Goal: Task Accomplishment & Management: Manage account settings

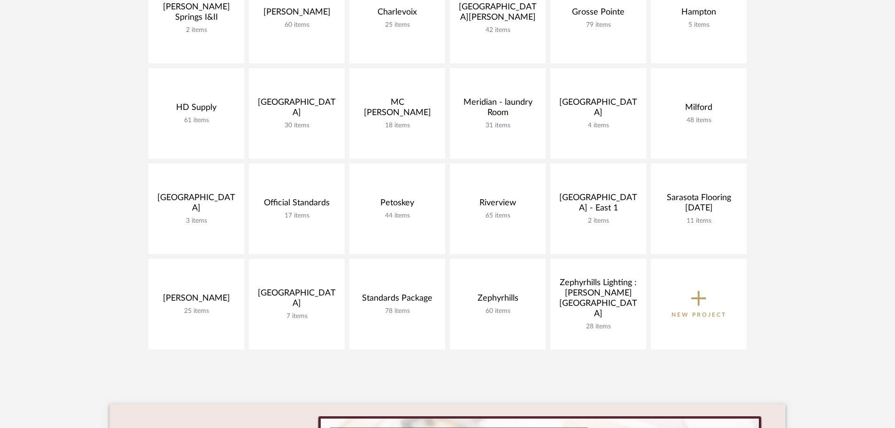
scroll to position [376, 0]
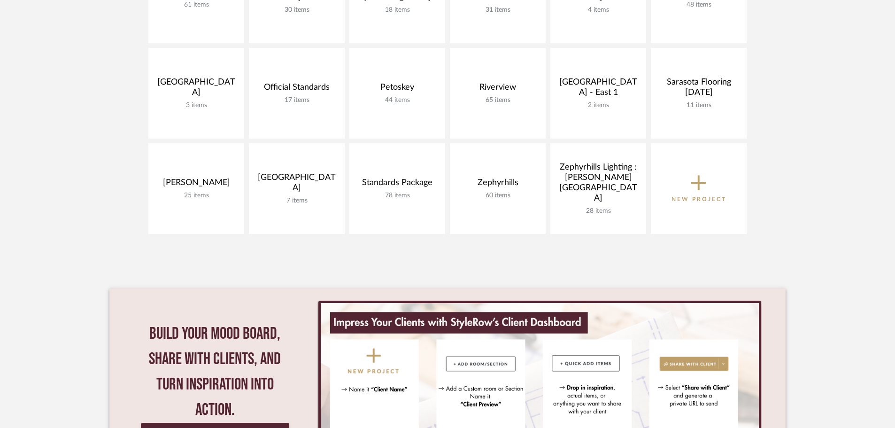
click at [692, 185] on icon at bounding box center [698, 183] width 15 height 20
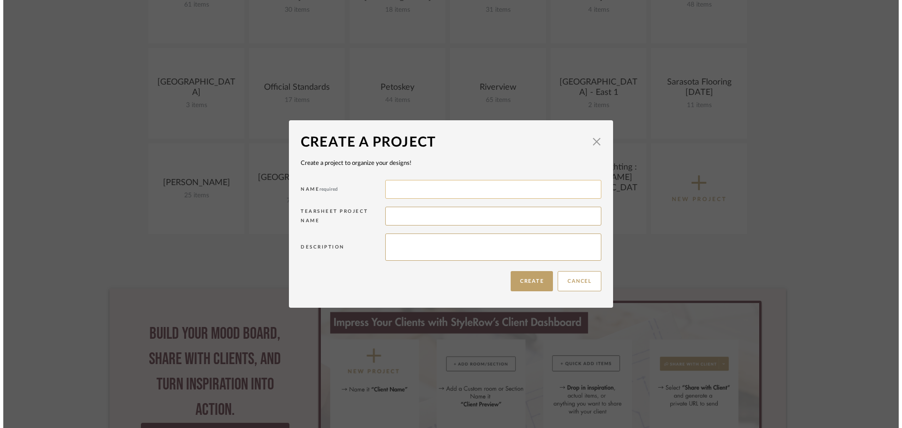
scroll to position [0, 0]
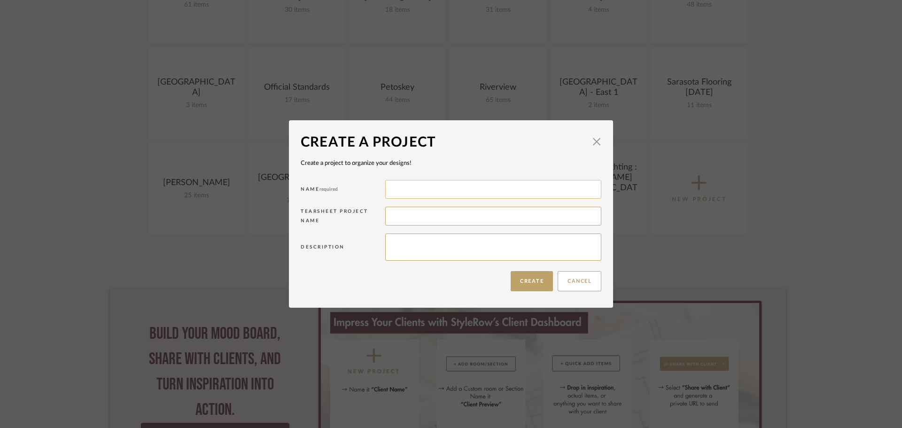
click at [405, 191] on input at bounding box center [493, 189] width 216 height 19
click at [416, 187] on input "Jen" at bounding box center [493, 189] width 216 height 19
type input "Jenison"
click at [516, 279] on button "Create" at bounding box center [531, 281] width 42 height 20
click at [592, 282] on button "Cancel" at bounding box center [579, 281] width 44 height 20
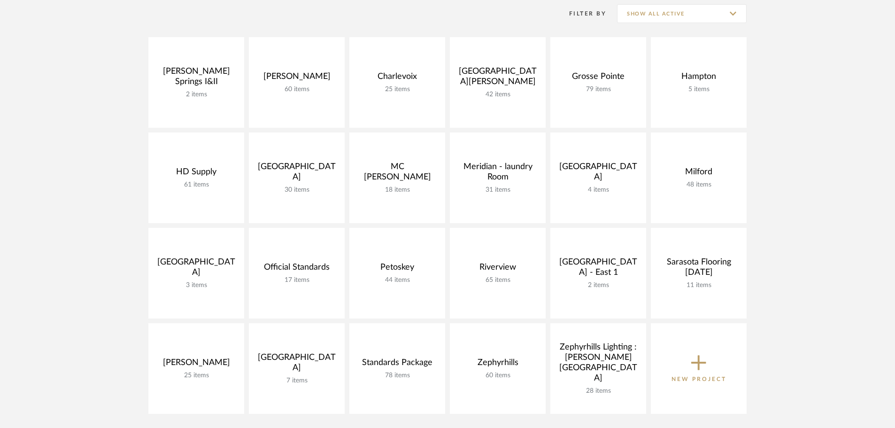
scroll to position [188, 0]
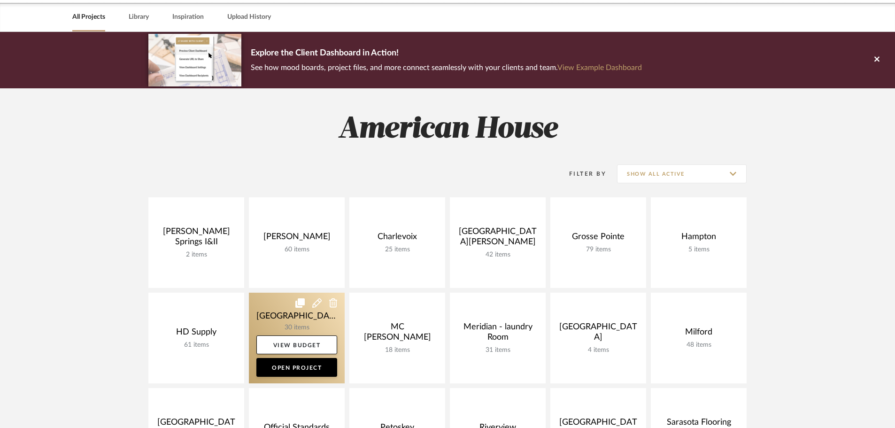
scroll to position [94, 0]
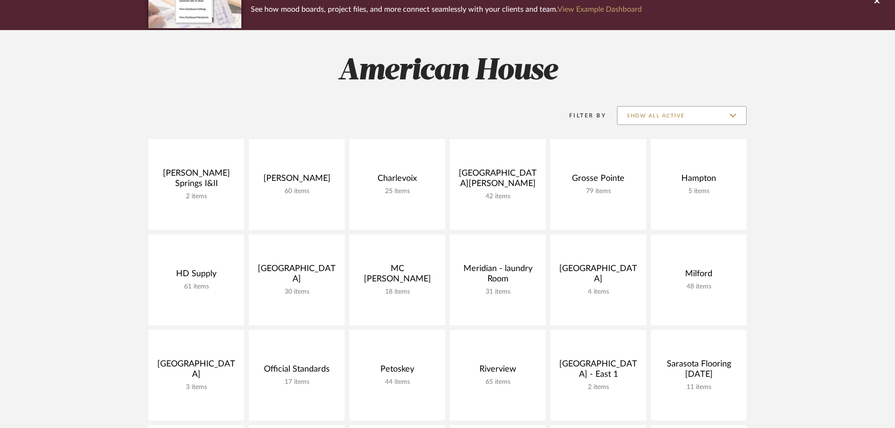
click at [688, 112] on input "Show All Active" at bounding box center [682, 115] width 130 height 19
click at [688, 174] on span "Archived" at bounding box center [682, 184] width 129 height 23
type input "Archived"
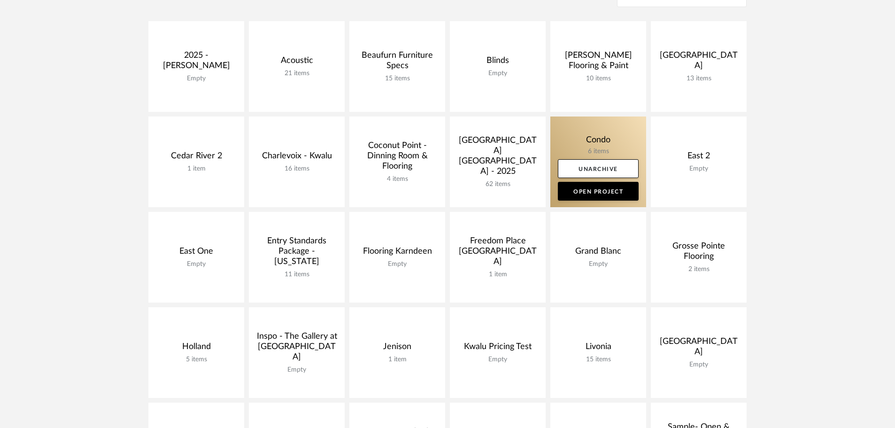
scroll to position [235, 0]
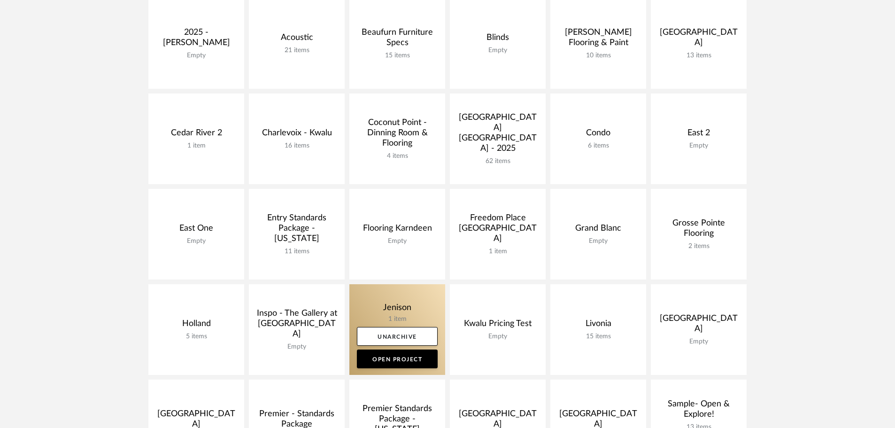
click at [389, 302] on link at bounding box center [397, 329] width 96 height 91
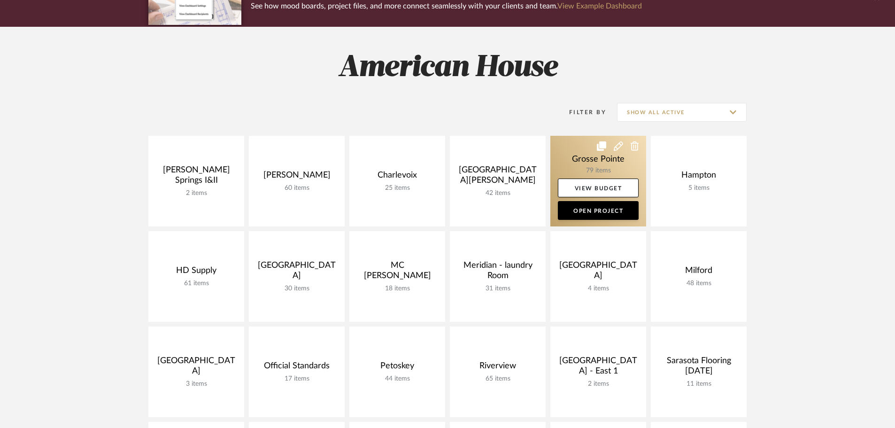
scroll to position [94, 0]
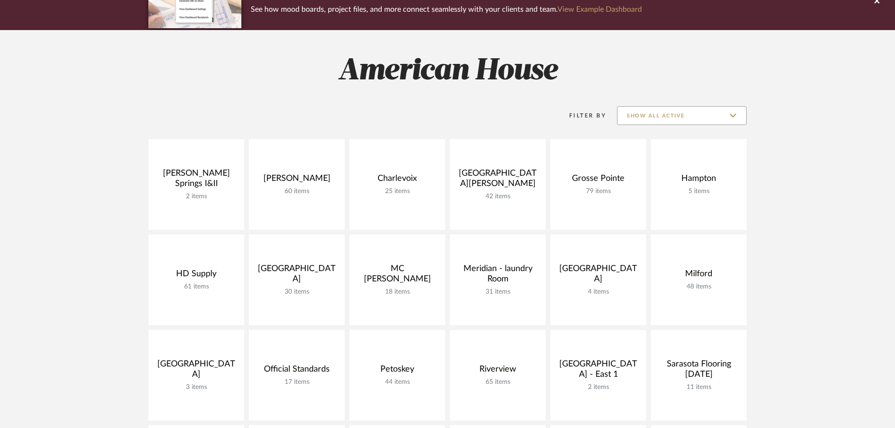
click at [712, 115] on input "Show All Active" at bounding box center [682, 115] width 130 height 19
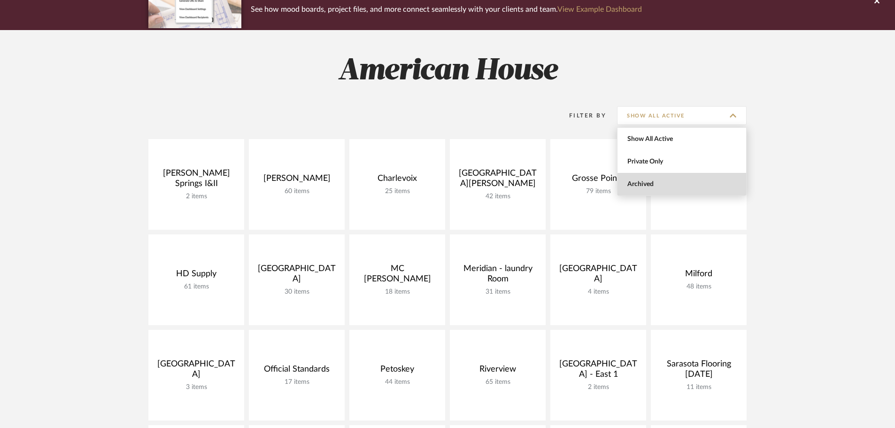
click at [703, 181] on span "Archived" at bounding box center [682, 184] width 111 height 8
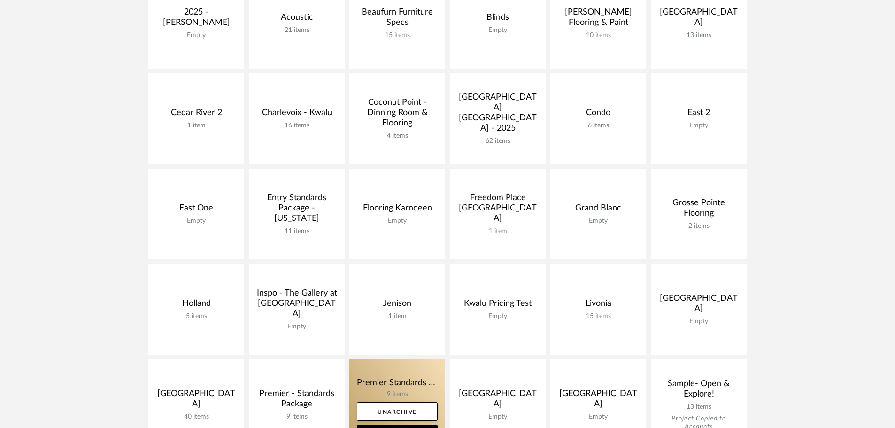
scroll to position [282, 0]
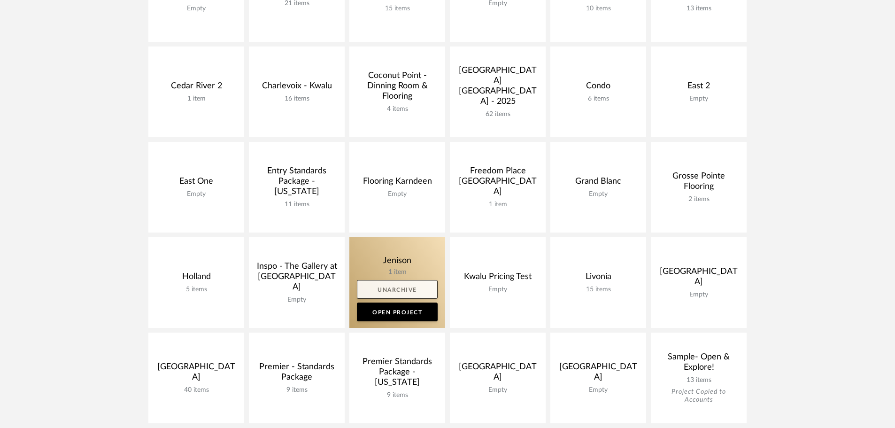
click at [388, 290] on link "Unarchive" at bounding box center [397, 289] width 81 height 19
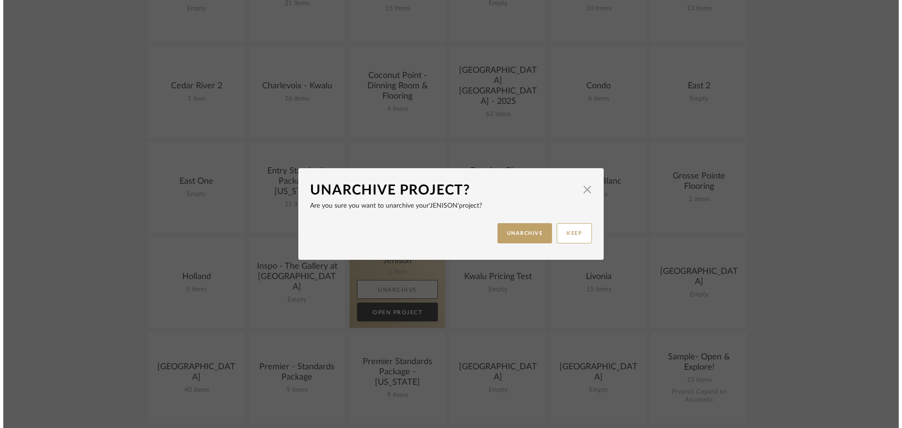
scroll to position [0, 0]
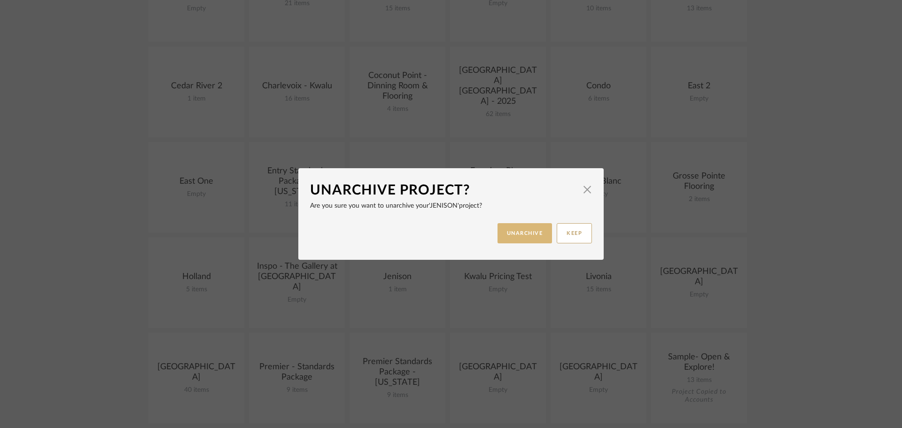
click at [510, 239] on button "UNARCHIVE" at bounding box center [524, 233] width 55 height 20
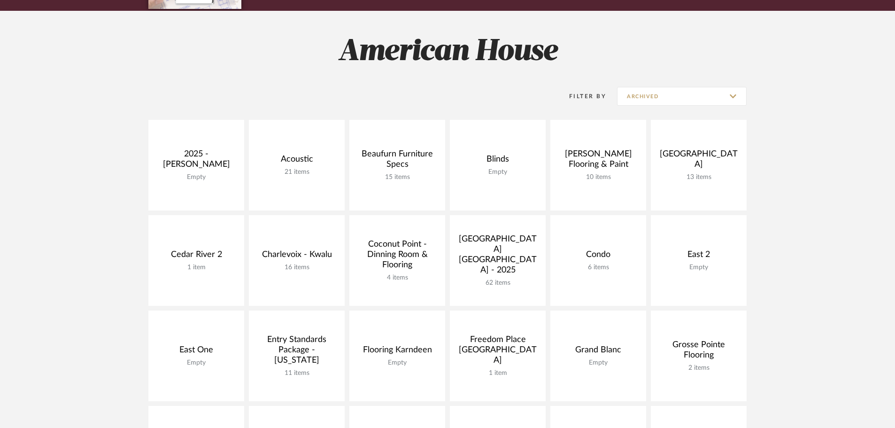
scroll to position [94, 0]
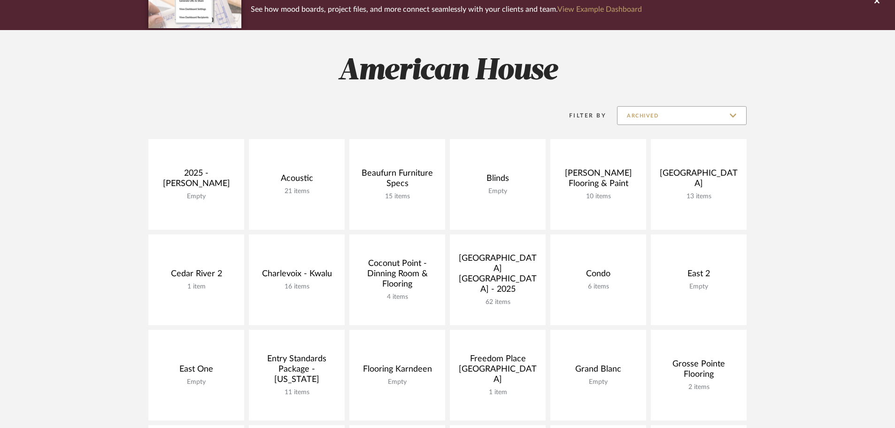
click at [703, 112] on input "Archived" at bounding box center [682, 115] width 130 height 19
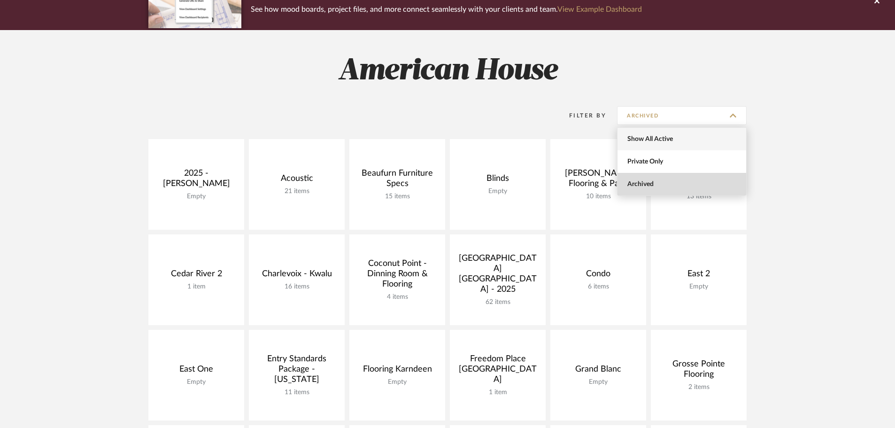
click at [701, 137] on span "Show All Active" at bounding box center [682, 139] width 111 height 8
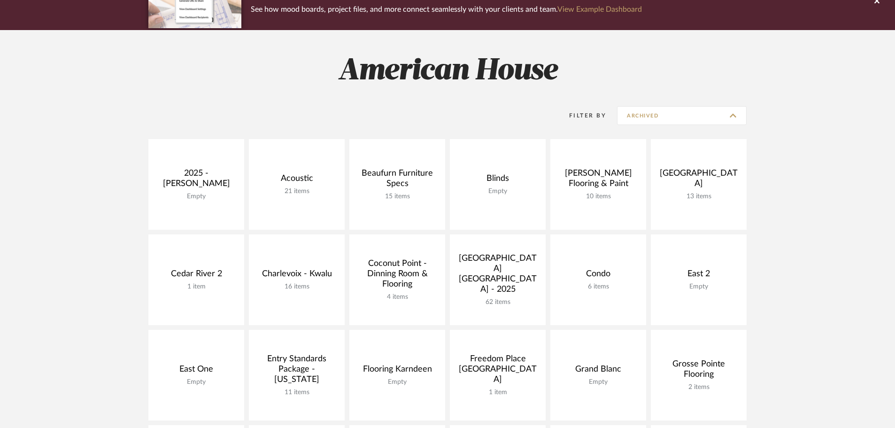
type input "Show All Active"
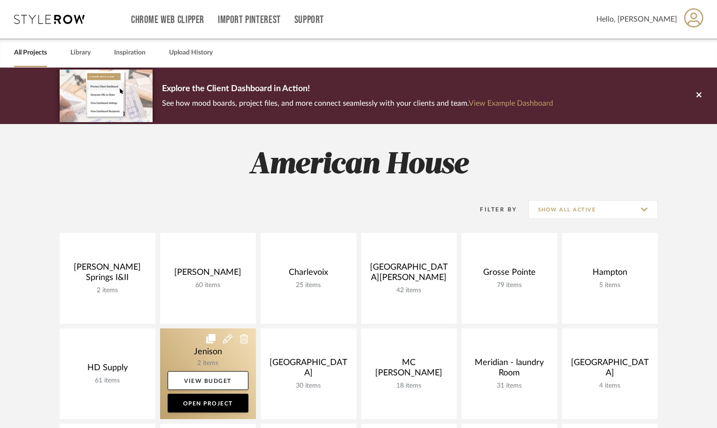
click at [194, 344] on link at bounding box center [208, 373] width 96 height 91
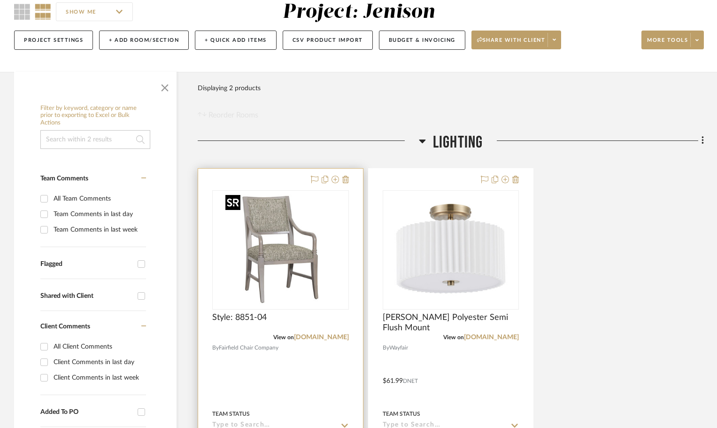
scroll to position [94, 0]
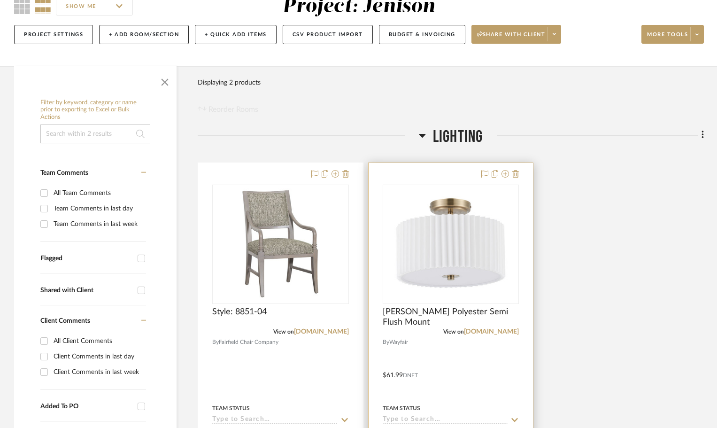
click at [519, 174] on div at bounding box center [451, 368] width 165 height 411
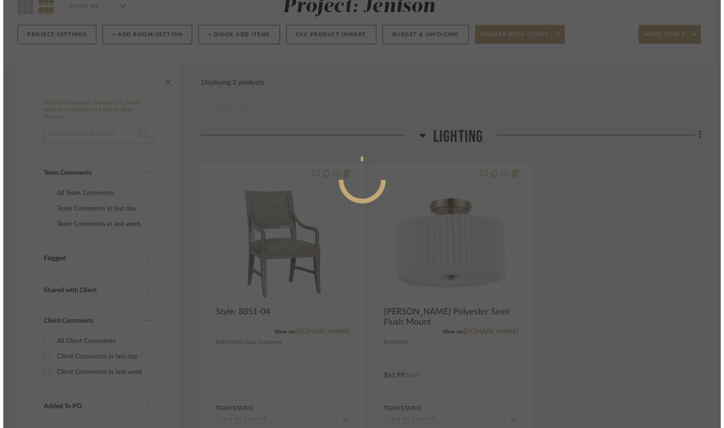
scroll to position [0, 0]
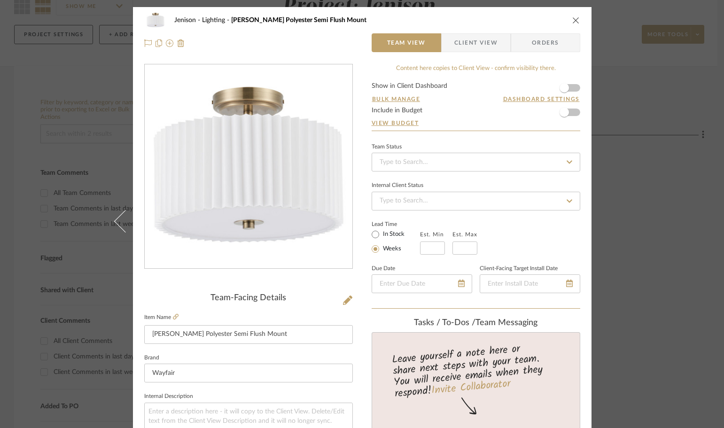
click at [572, 22] on icon "close" at bounding box center [576, 20] width 8 height 8
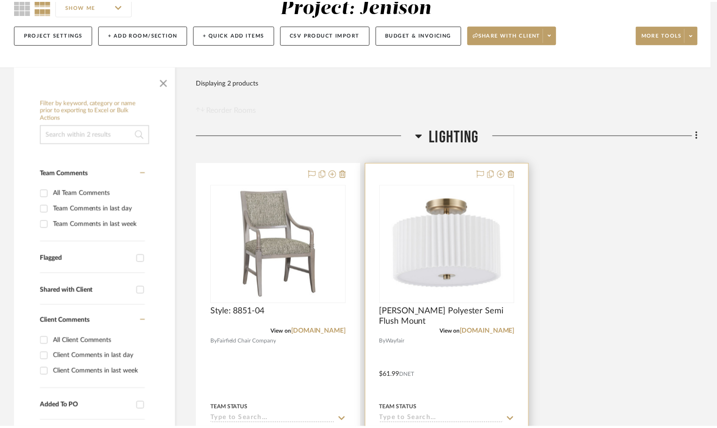
scroll to position [94, 0]
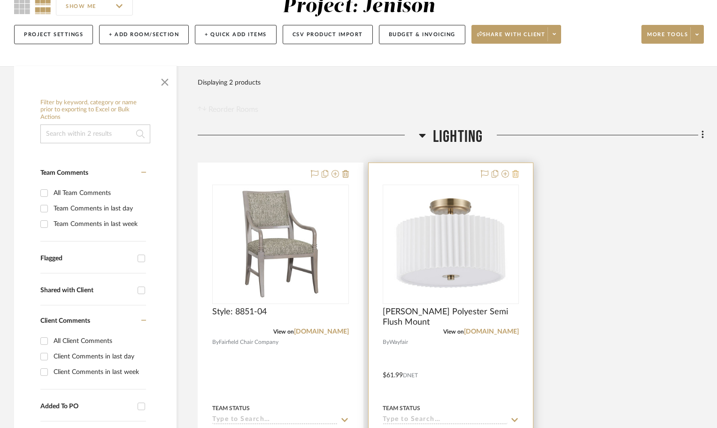
click at [517, 176] on icon at bounding box center [515, 174] width 7 height 8
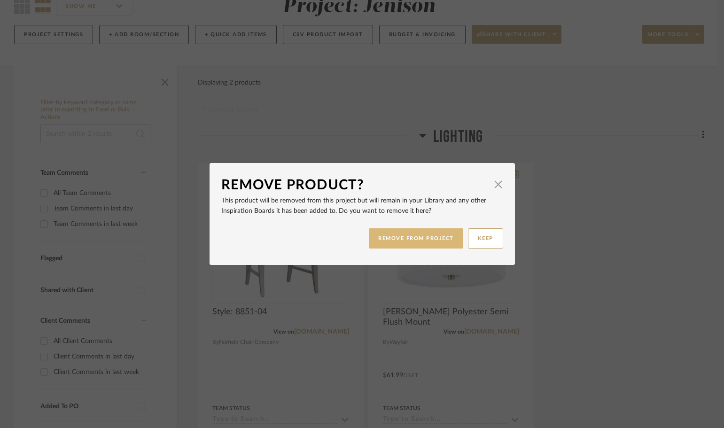
click at [432, 236] on button "REMOVE FROM PROJECT" at bounding box center [416, 238] width 94 height 20
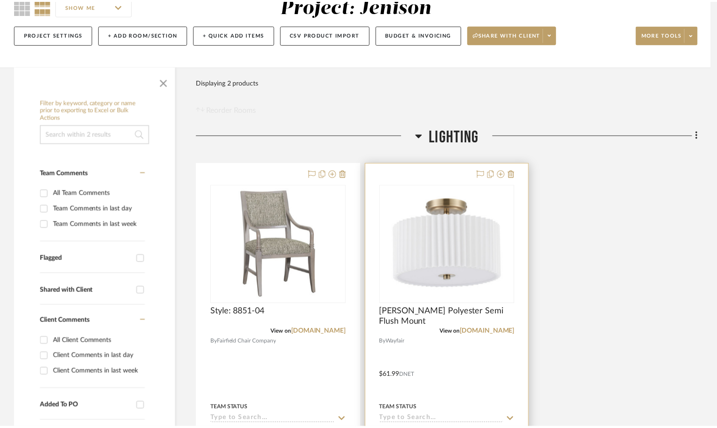
scroll to position [94, 0]
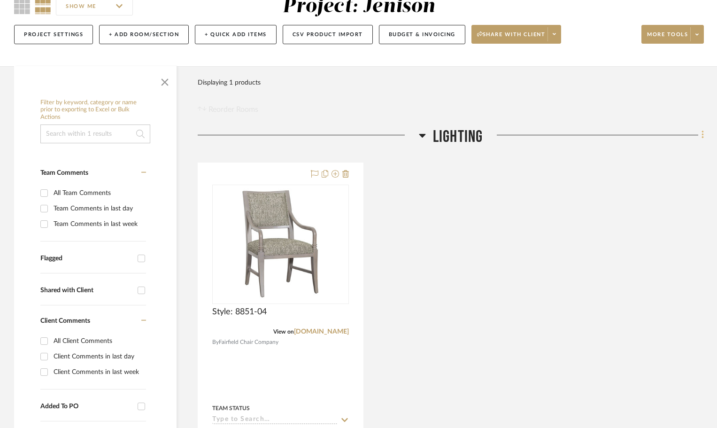
click at [702, 134] on icon at bounding box center [703, 135] width 3 height 10
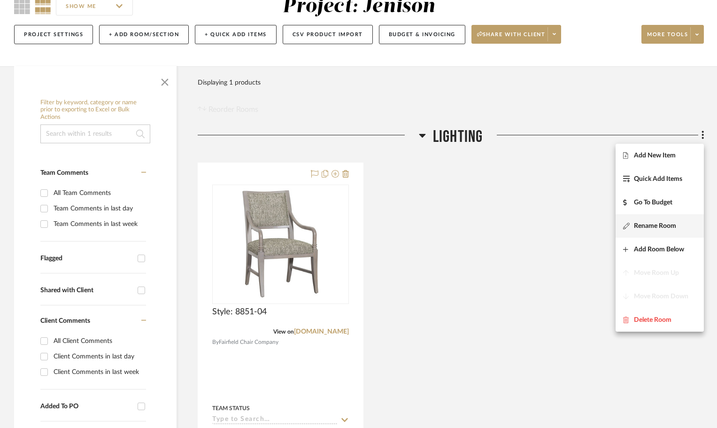
click at [662, 217] on button "Rename Room" at bounding box center [660, 225] width 88 height 23
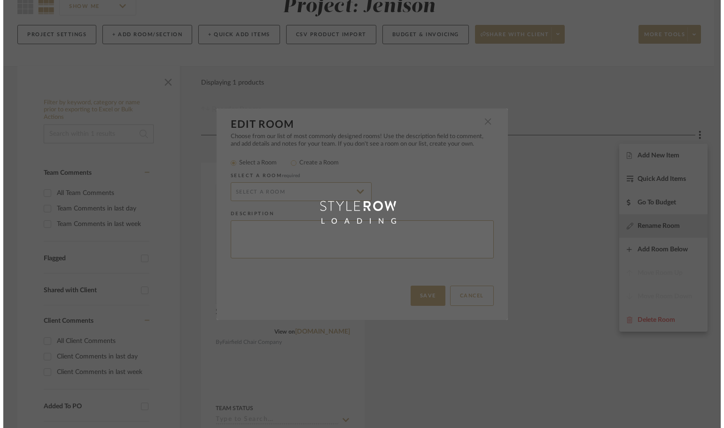
scroll to position [0, 0]
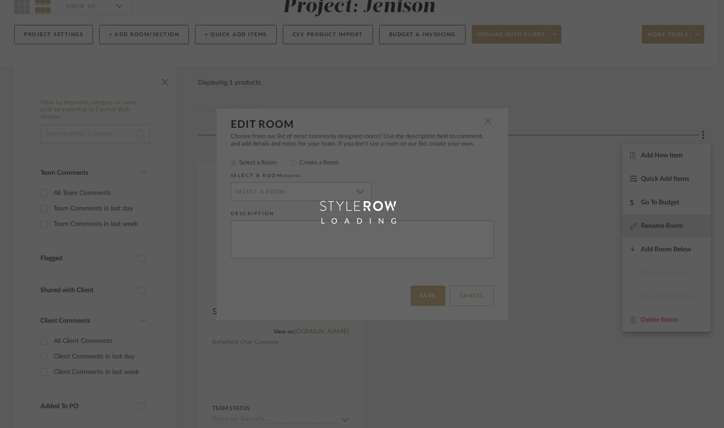
radio input "false"
radio input "true"
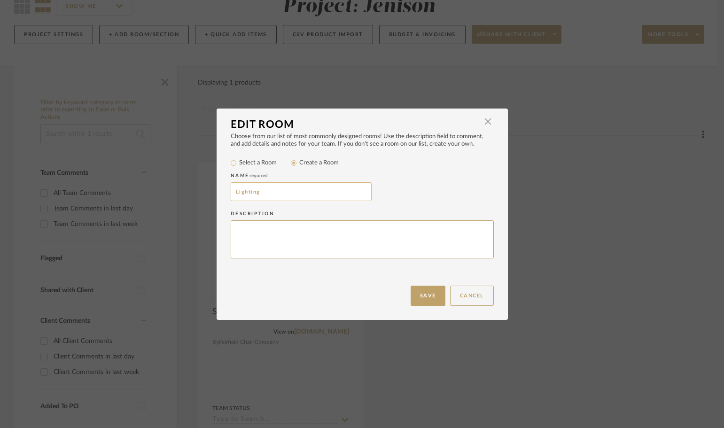
click at [310, 193] on input "Lighting" at bounding box center [301, 191] width 141 height 19
drag, startPoint x: 310, startPoint y: 193, endPoint x: 102, endPoint y: 170, distance: 209.8
click at [102, 170] on div "Edit Room × Choose from our list of most commonly designed rooms! Use the descr…" at bounding box center [362, 214] width 724 height 428
click at [240, 192] on input "Dining Chairs - Lodge" at bounding box center [301, 191] width 141 height 19
type input "Dinning Chairs - Lodge"
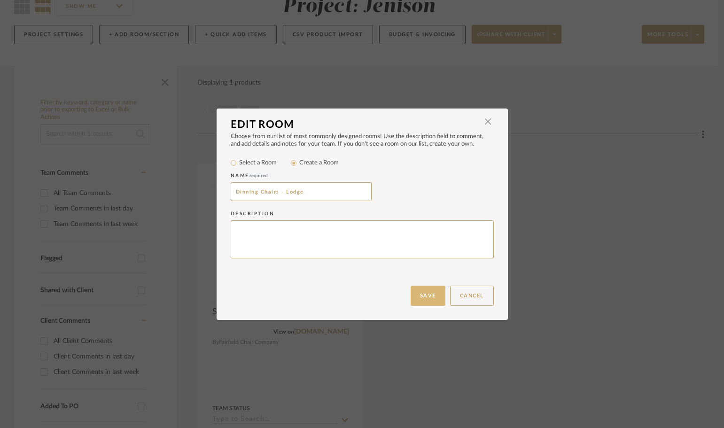
click at [424, 299] on button "Save" at bounding box center [427, 296] width 35 height 20
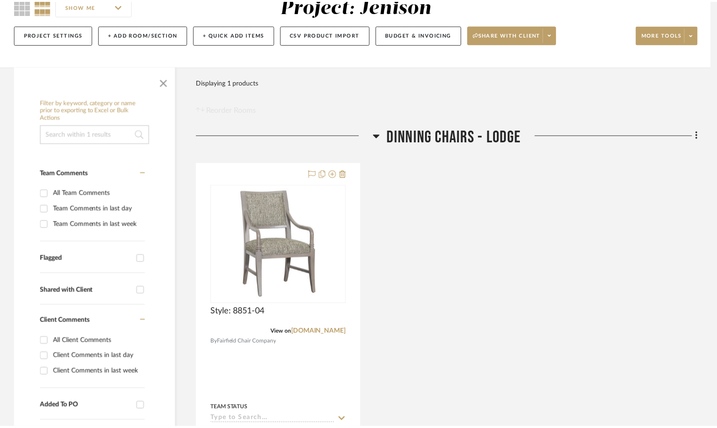
scroll to position [94, 0]
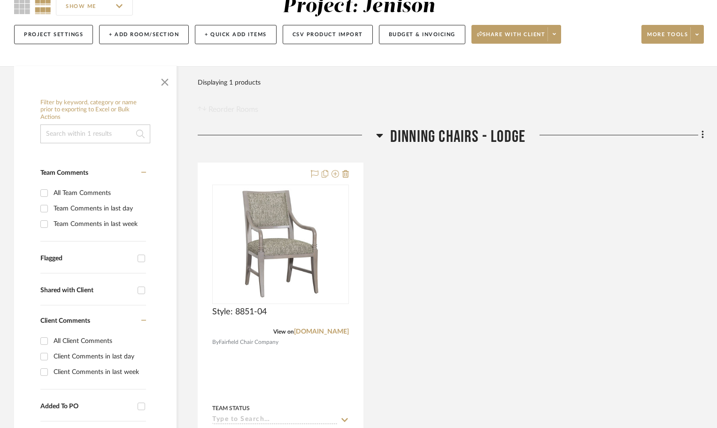
click at [381, 132] on icon at bounding box center [379, 135] width 7 height 11
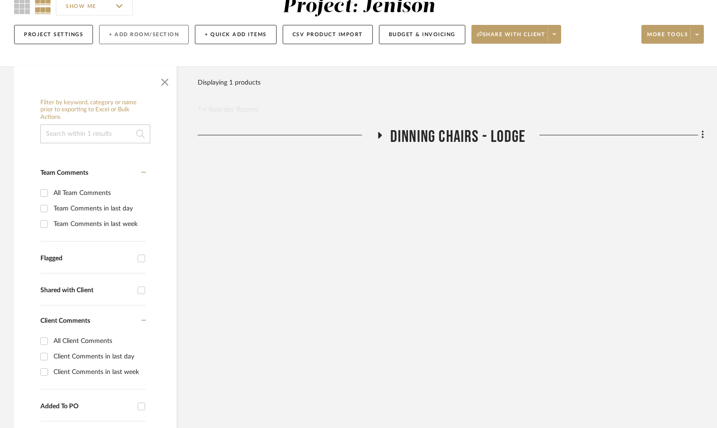
click at [119, 31] on button "+ Add Room/Section" at bounding box center [144, 34] width 90 height 19
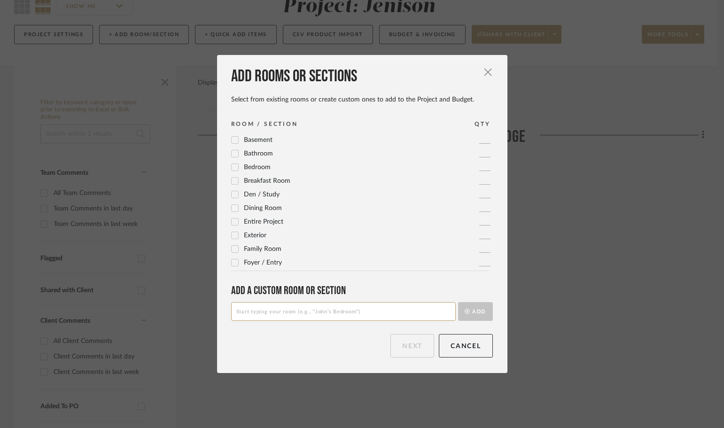
click at [382, 312] on input at bounding box center [343, 311] width 224 height 19
type input "Billiard Room"
click at [487, 317] on button "Add" at bounding box center [475, 311] width 35 height 19
click at [416, 344] on button "Next" at bounding box center [412, 345] width 44 height 23
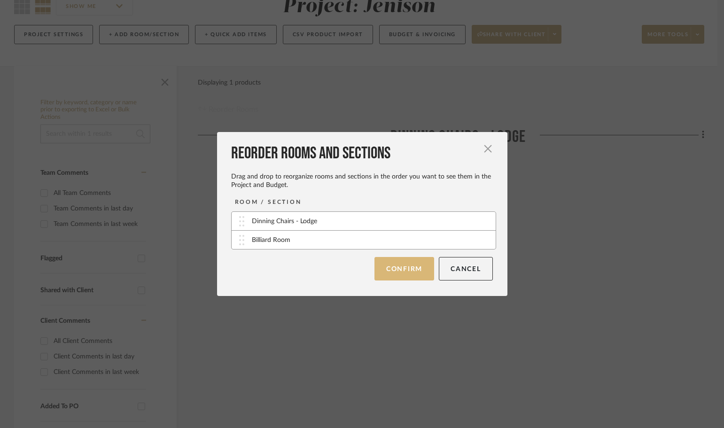
click at [386, 272] on button "Confirm" at bounding box center [404, 268] width 60 height 23
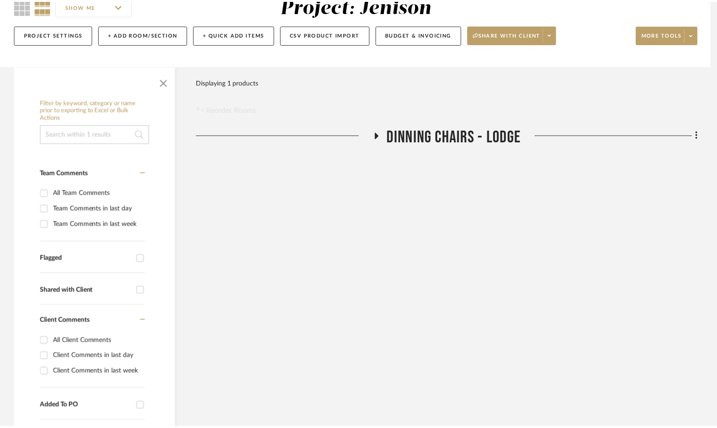
scroll to position [94, 0]
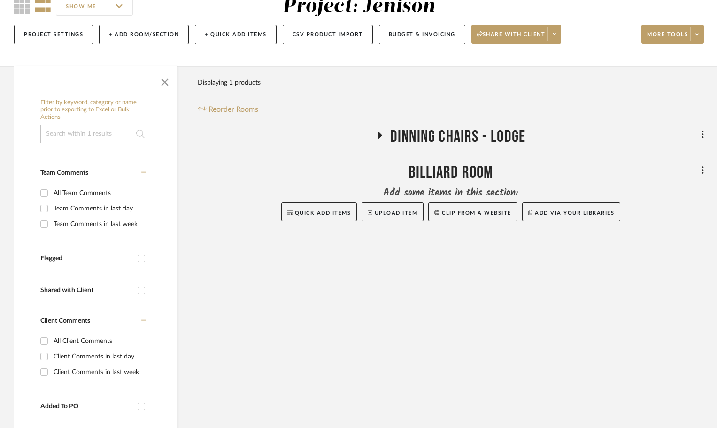
click at [380, 136] on icon at bounding box center [380, 135] width 4 height 7
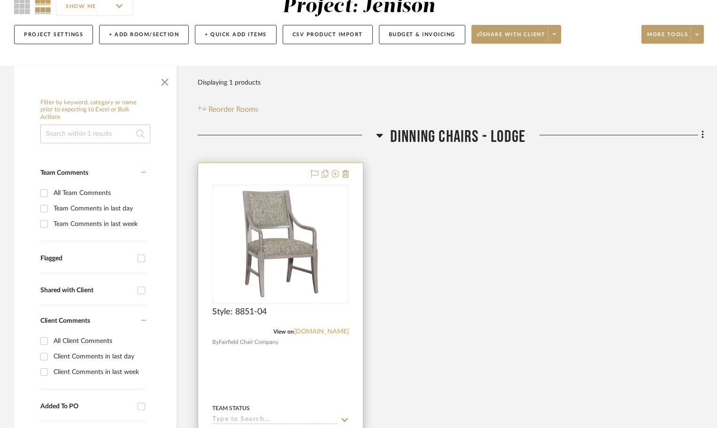
click at [315, 332] on link "fairfieldchair.com" at bounding box center [321, 331] width 55 height 7
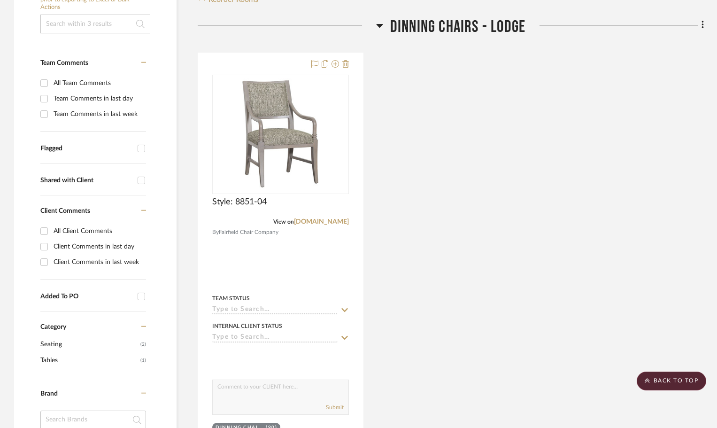
scroll to position [94, 0]
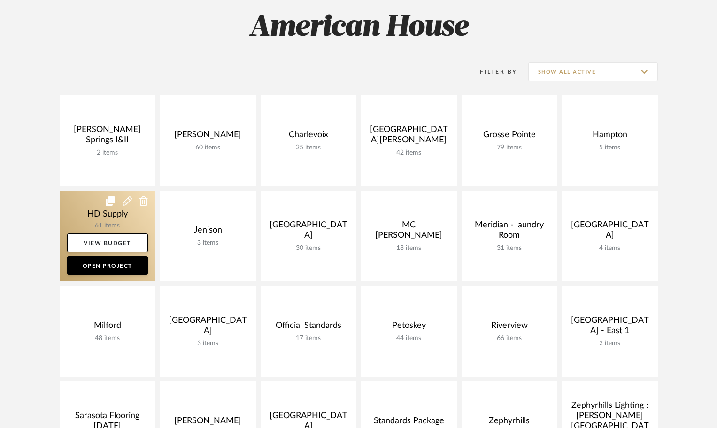
scroll to position [141, 0]
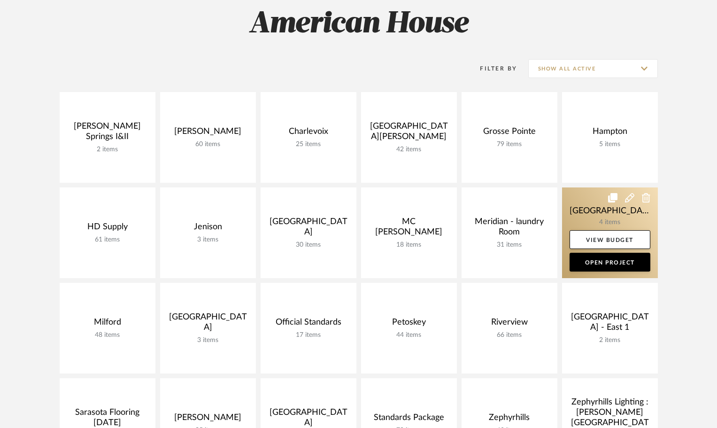
click at [591, 213] on link at bounding box center [610, 232] width 96 height 91
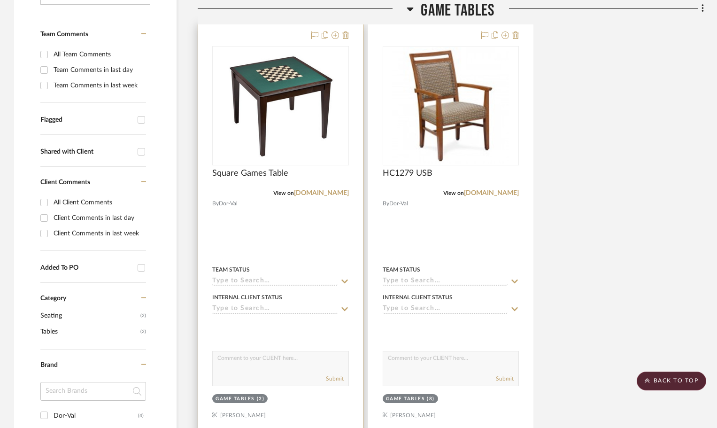
scroll to position [141, 0]
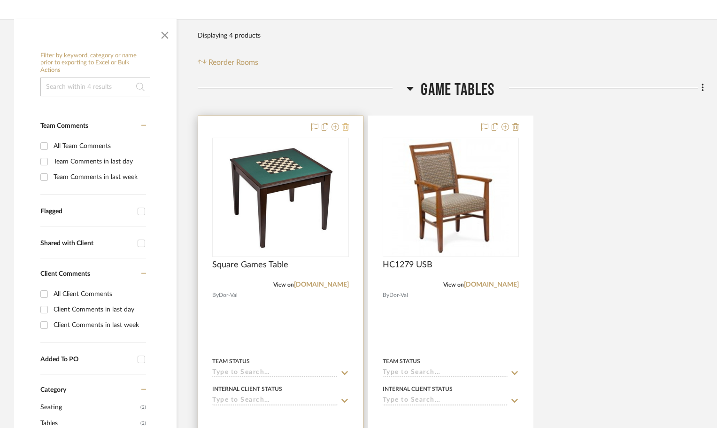
click at [346, 130] on icon at bounding box center [345, 127] width 7 height 8
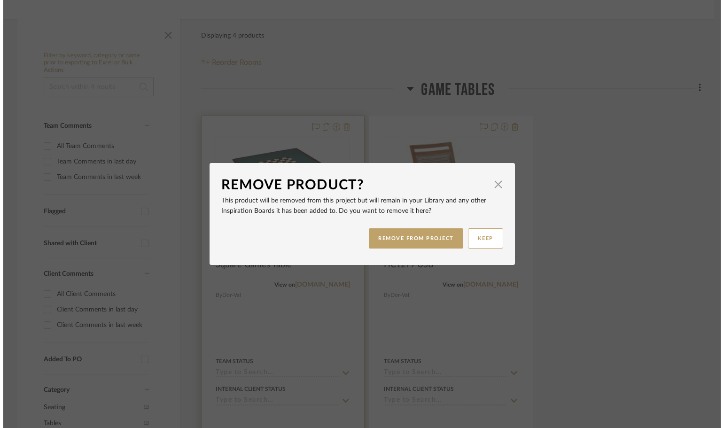
scroll to position [0, 0]
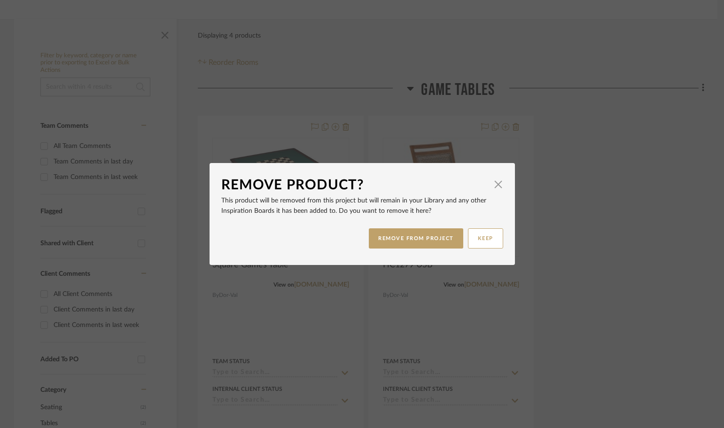
click at [425, 226] on div "REMOVE FROM PROJECT KEEP" at bounding box center [362, 239] width 282 height 30
click at [423, 238] on button "REMOVE FROM PROJECT" at bounding box center [416, 238] width 94 height 20
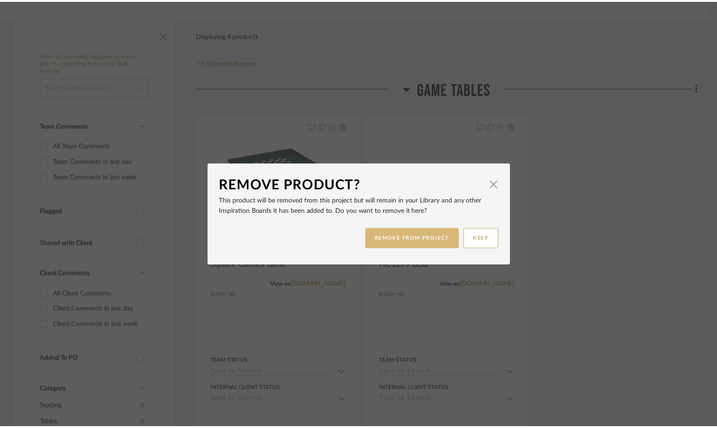
scroll to position [141, 0]
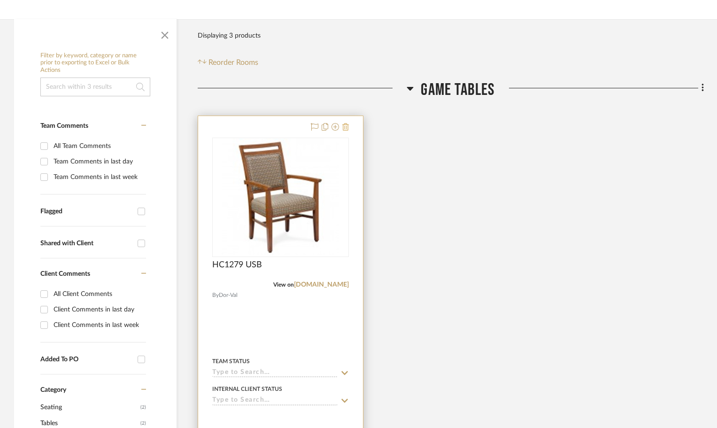
click at [346, 129] on icon at bounding box center [345, 127] width 7 height 8
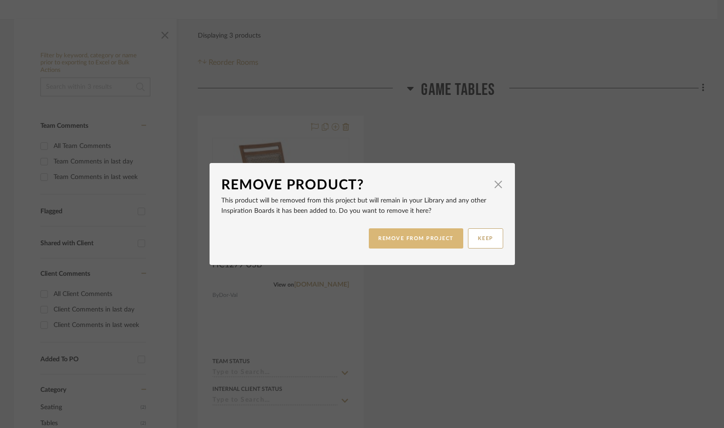
click at [389, 237] on button "REMOVE FROM PROJECT" at bounding box center [416, 238] width 94 height 20
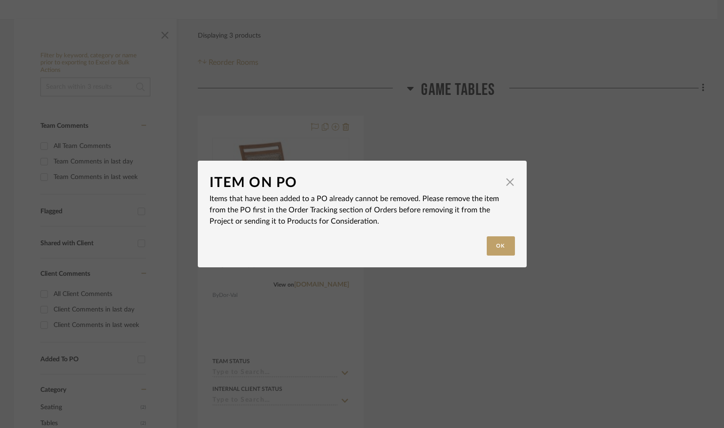
click at [514, 245] on dialog-content "Item on PO × Items that have been added to a PO already cannot be removed. Plea…" at bounding box center [362, 214] width 329 height 107
click at [500, 247] on button "Ok" at bounding box center [501, 245] width 28 height 19
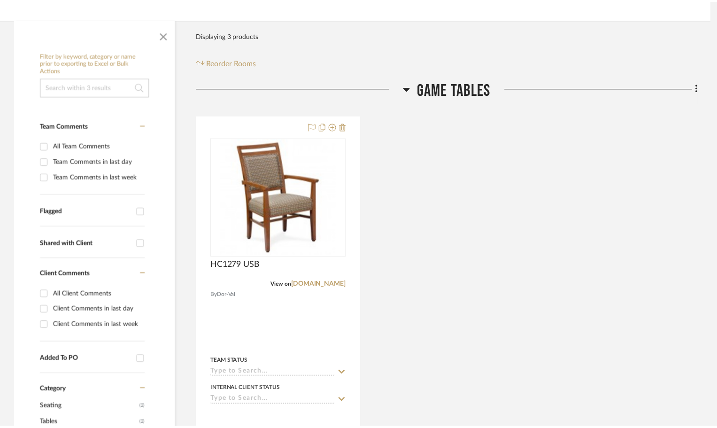
scroll to position [141, 0]
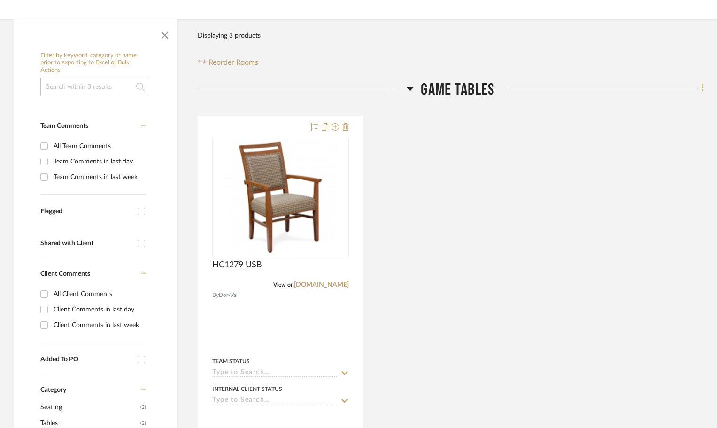
click at [699, 85] on fa-icon at bounding box center [701, 88] width 6 height 15
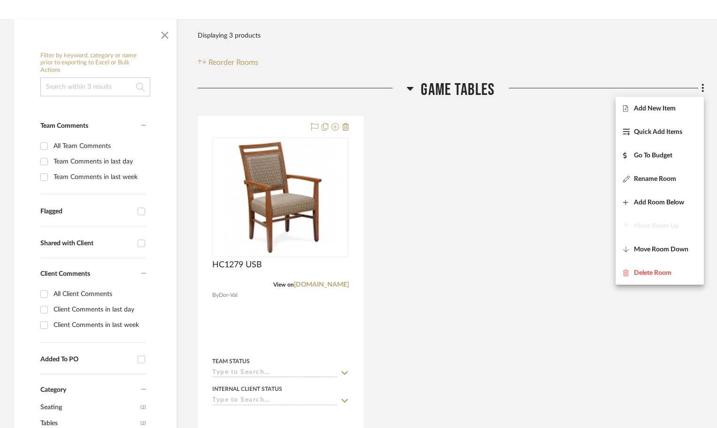
click at [269, 125] on div at bounding box center [358, 214] width 717 height 428
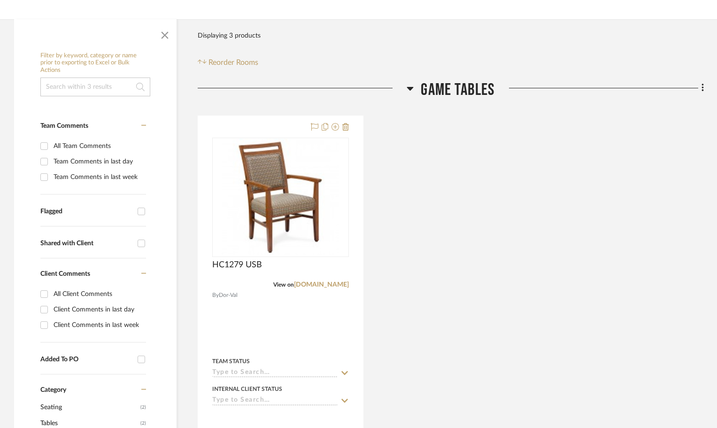
click at [269, 125] on div at bounding box center [280, 321] width 165 height 411
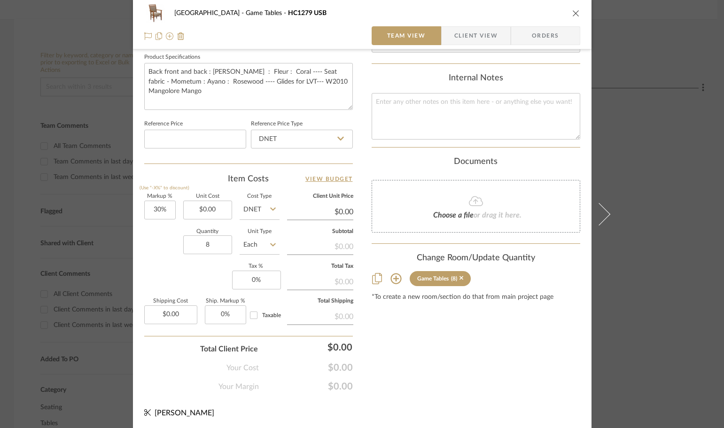
scroll to position [447, 0]
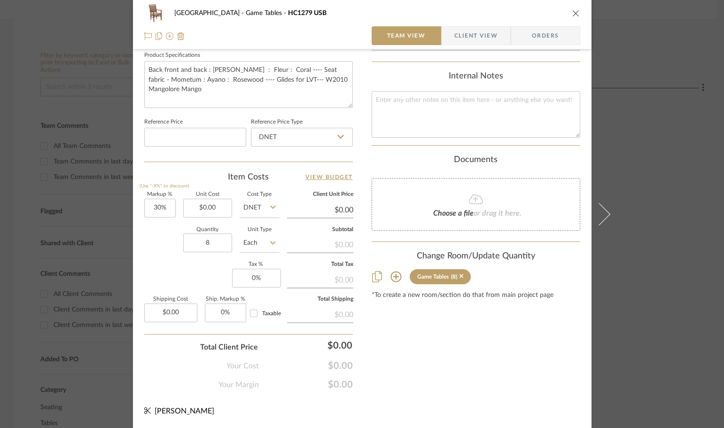
click at [529, 32] on span "Orders" at bounding box center [545, 35] width 48 height 19
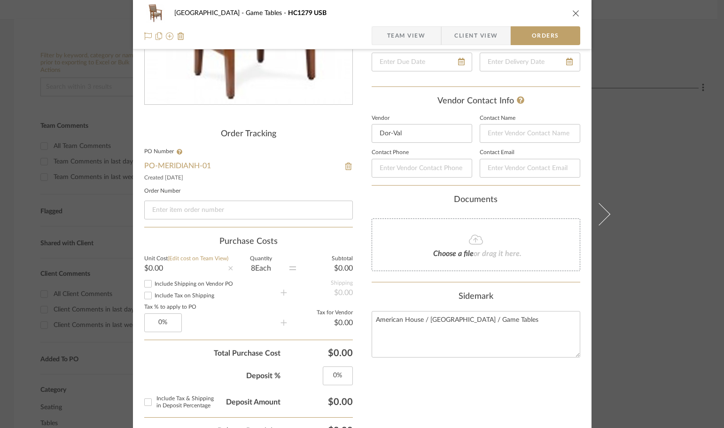
scroll to position [156, 0]
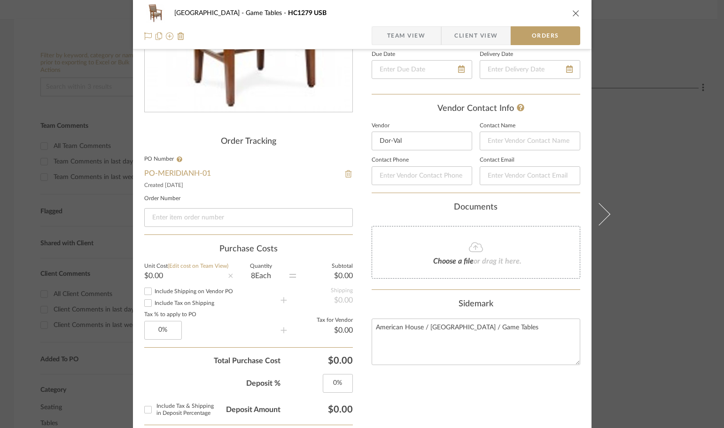
click at [344, 175] on img at bounding box center [348, 174] width 8 height 8
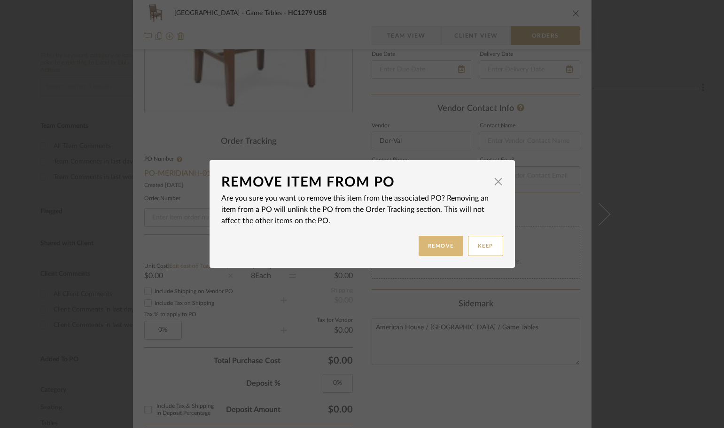
click at [439, 247] on button "Remove" at bounding box center [440, 246] width 45 height 20
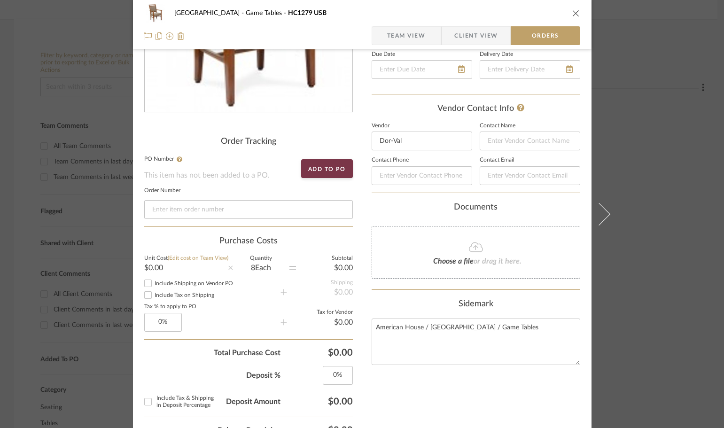
click at [572, 11] on icon "close" at bounding box center [576, 13] width 8 height 8
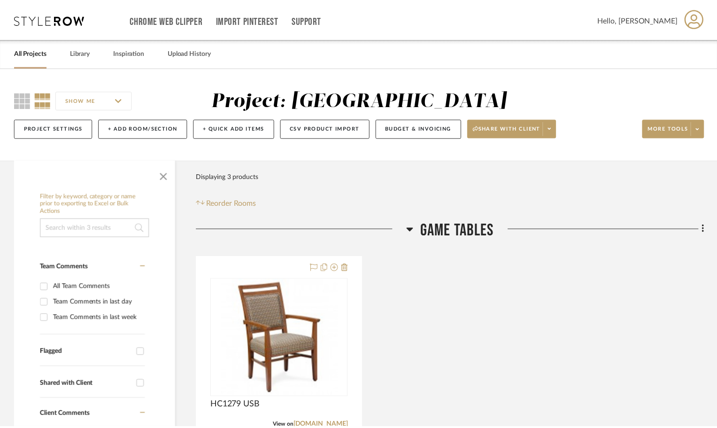
scroll to position [141, 0]
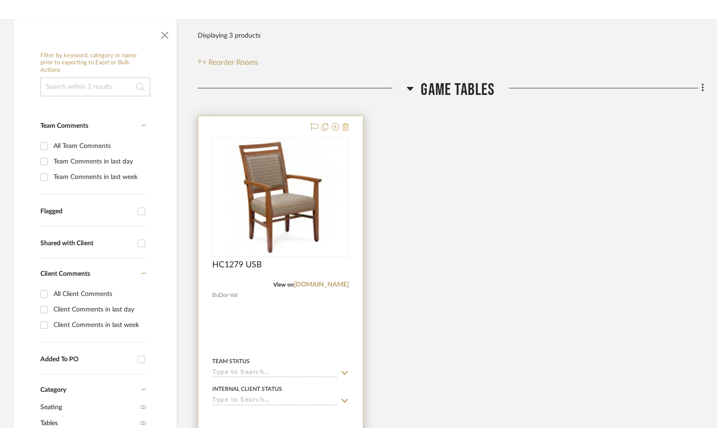
click at [343, 124] on icon at bounding box center [345, 127] width 7 height 8
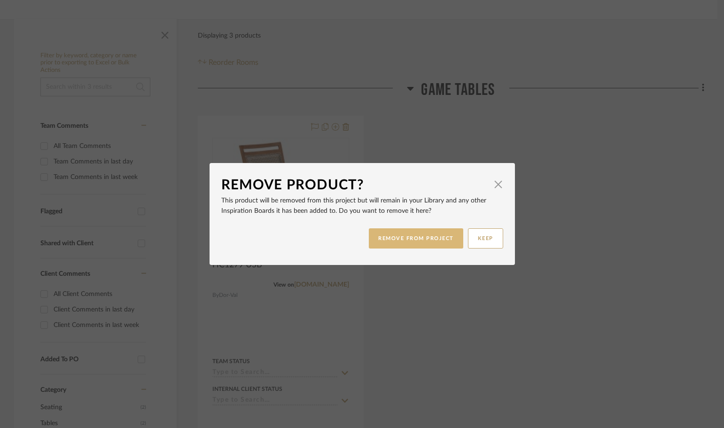
click at [437, 232] on button "REMOVE FROM PROJECT" at bounding box center [416, 238] width 94 height 20
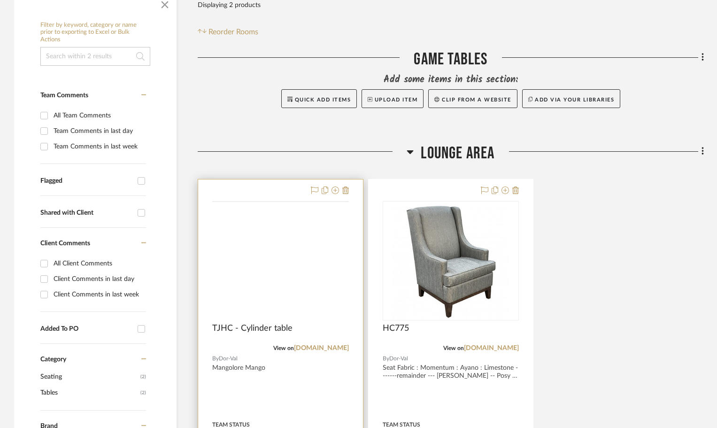
scroll to position [188, 0]
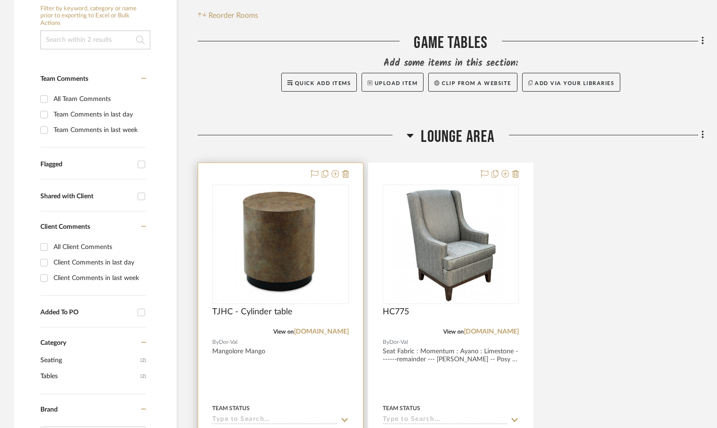
click at [278, 173] on div at bounding box center [280, 368] width 165 height 411
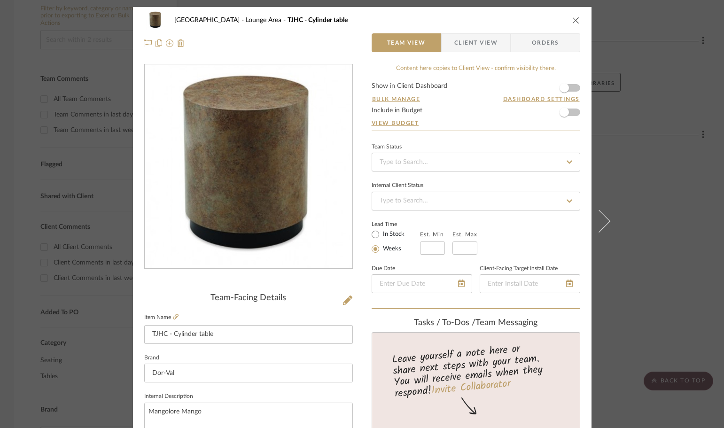
click at [559, 36] on span "Orders" at bounding box center [545, 42] width 48 height 19
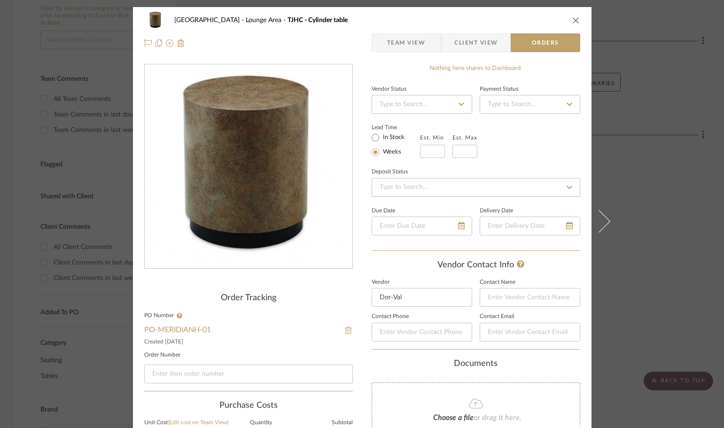
click at [344, 329] on img at bounding box center [348, 330] width 8 height 8
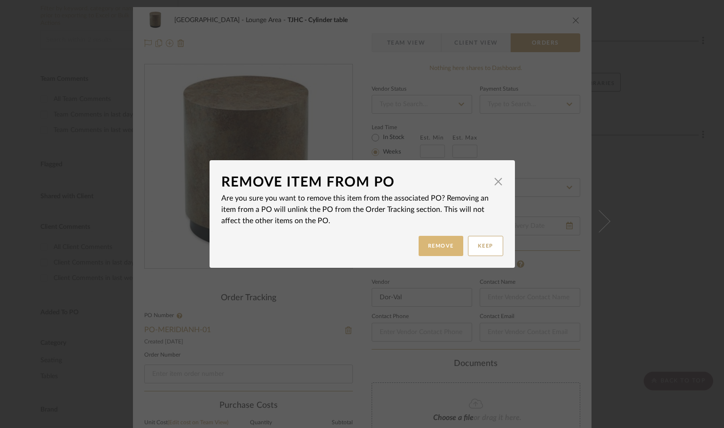
click at [435, 253] on button "Remove" at bounding box center [440, 246] width 45 height 20
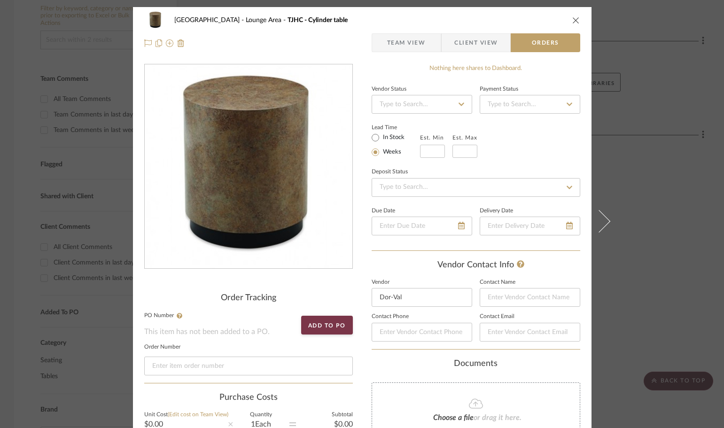
click at [572, 22] on icon "close" at bounding box center [576, 20] width 8 height 8
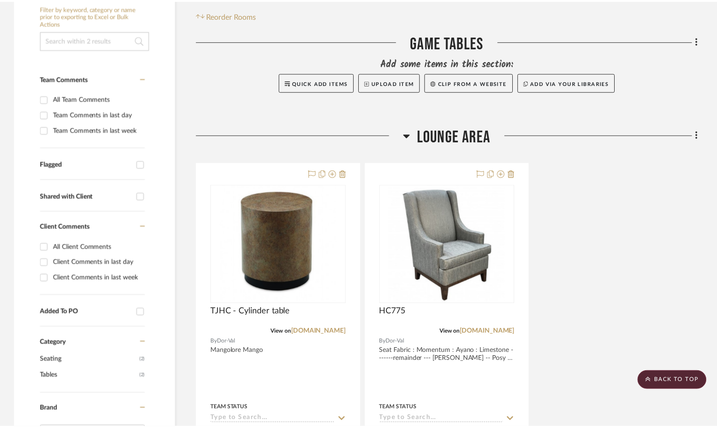
scroll to position [188, 0]
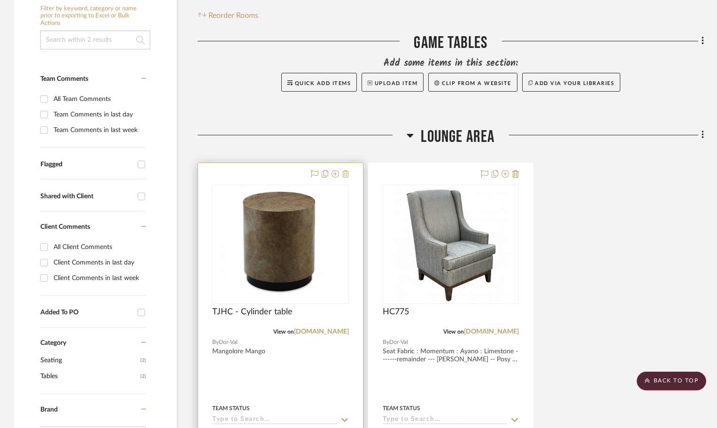
click at [342, 176] on icon at bounding box center [345, 174] width 7 height 8
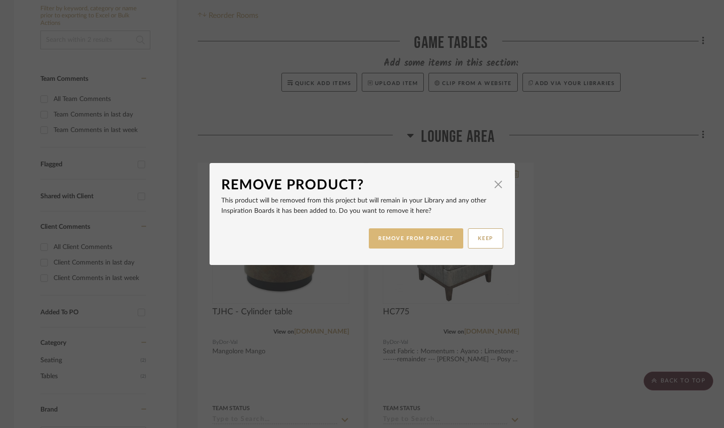
click at [387, 233] on button "REMOVE FROM PROJECT" at bounding box center [416, 238] width 94 height 20
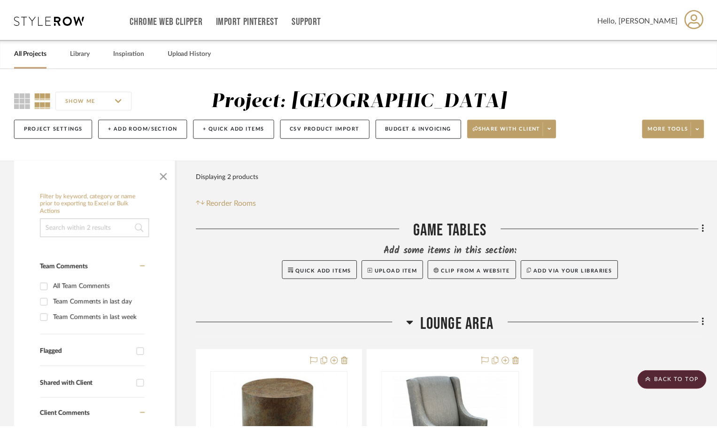
scroll to position [188, 0]
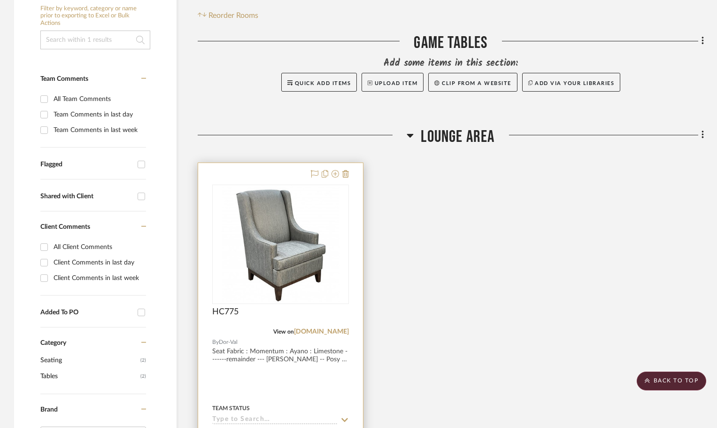
click at [292, 170] on div at bounding box center [280, 368] width 165 height 411
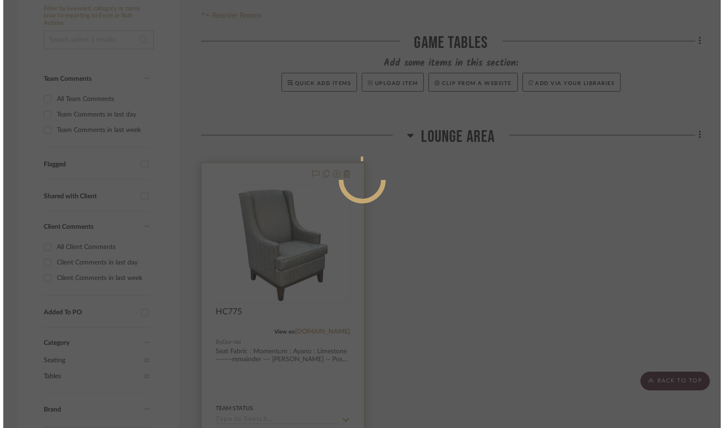
scroll to position [0, 0]
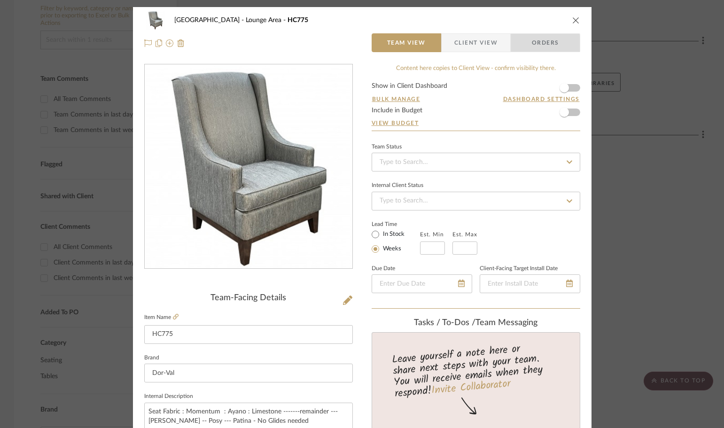
click at [521, 46] on span "Orders" at bounding box center [545, 42] width 48 height 19
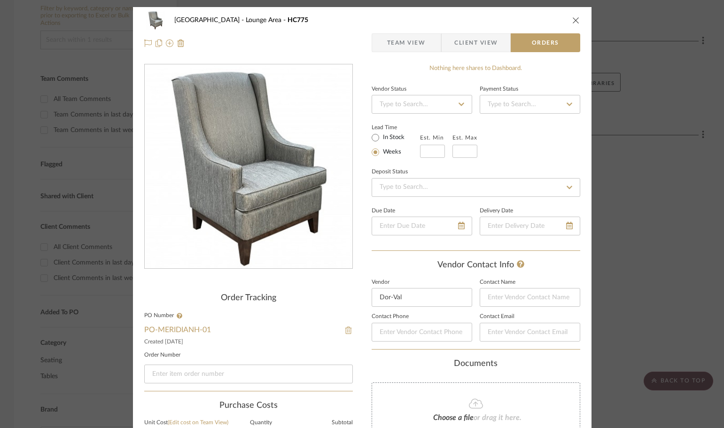
click at [344, 328] on img at bounding box center [348, 330] width 8 height 8
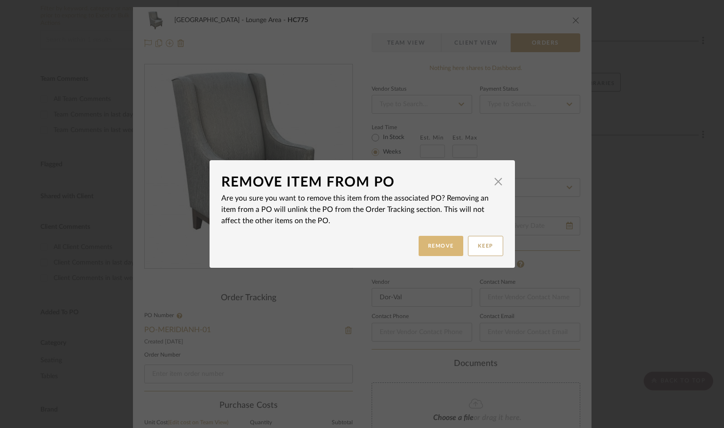
click at [428, 247] on button "Remove" at bounding box center [440, 246] width 45 height 20
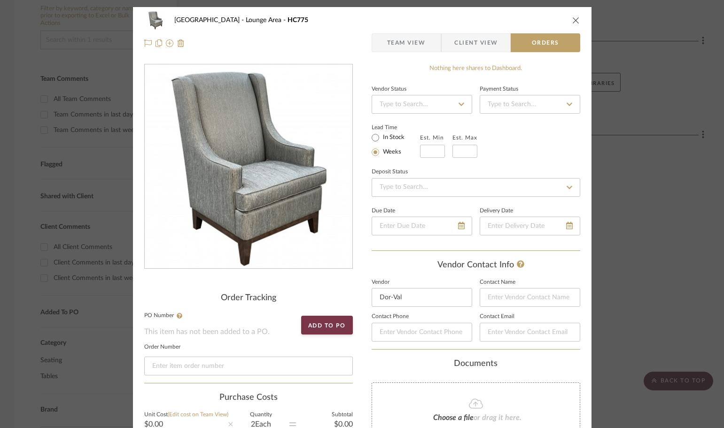
click at [572, 22] on icon "close" at bounding box center [576, 20] width 8 height 8
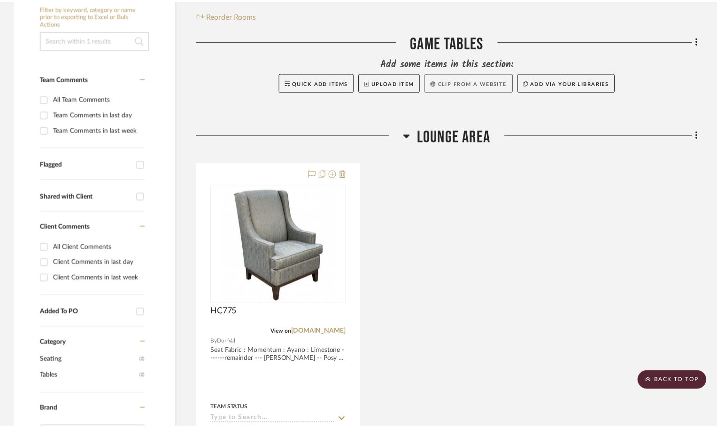
scroll to position [188, 0]
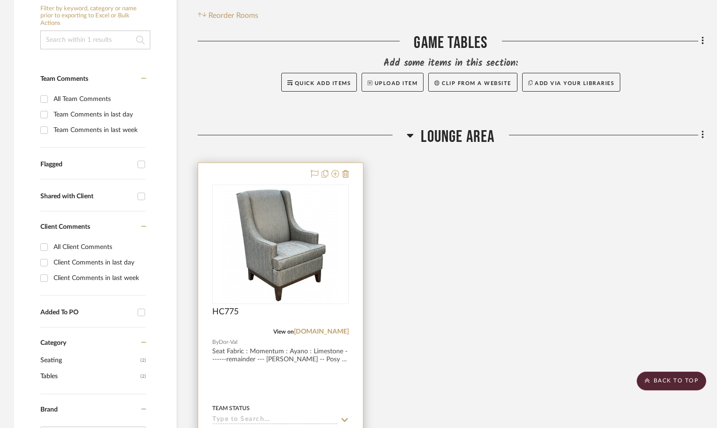
click at [351, 176] on div at bounding box center [280, 368] width 165 height 411
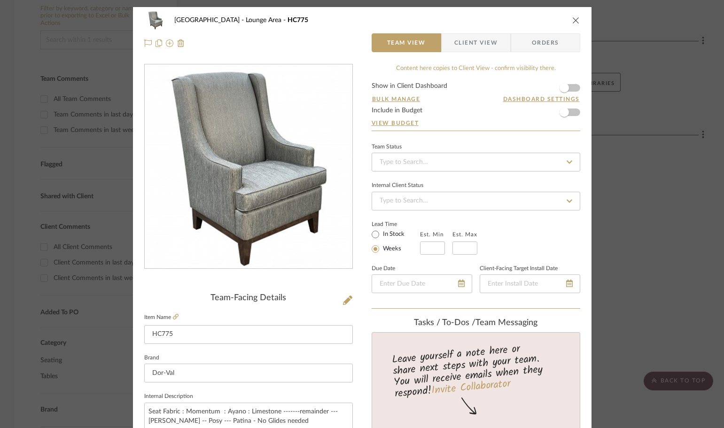
click at [572, 21] on icon "close" at bounding box center [576, 20] width 8 height 8
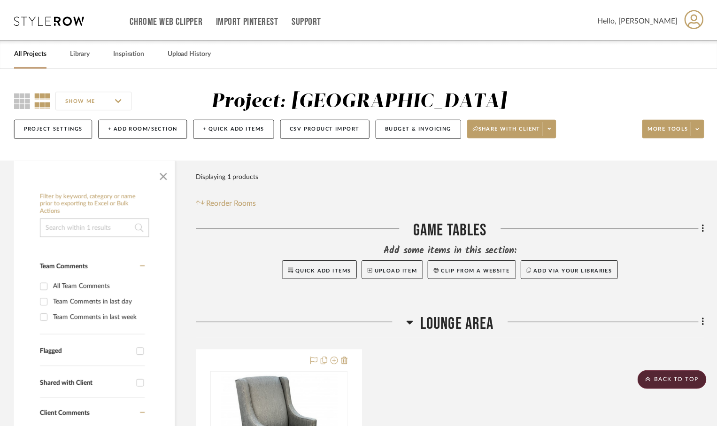
scroll to position [188, 0]
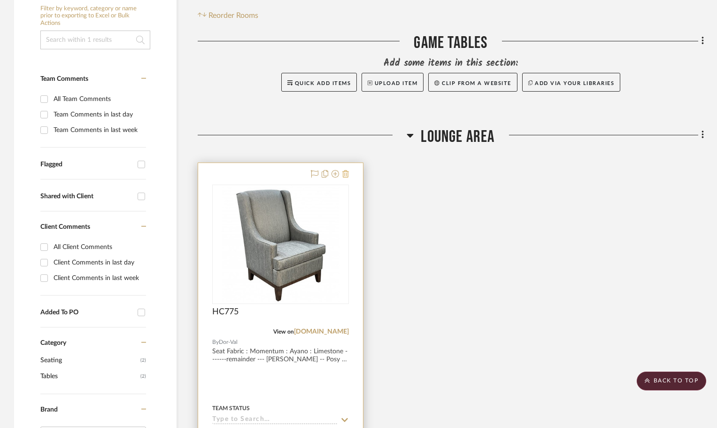
click at [343, 175] on icon at bounding box center [345, 174] width 7 height 8
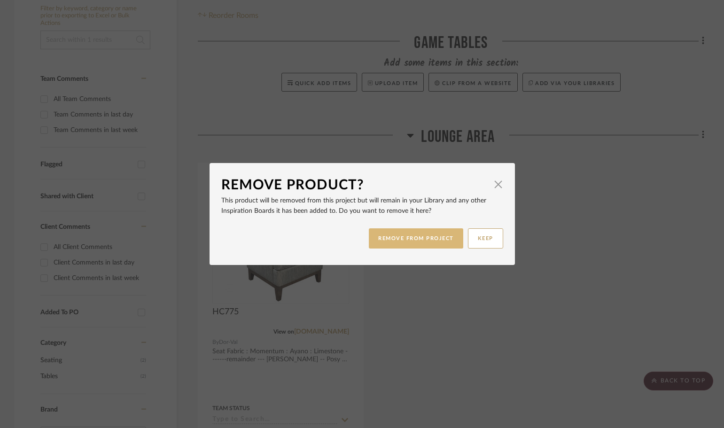
click at [394, 234] on button "REMOVE FROM PROJECT" at bounding box center [416, 238] width 94 height 20
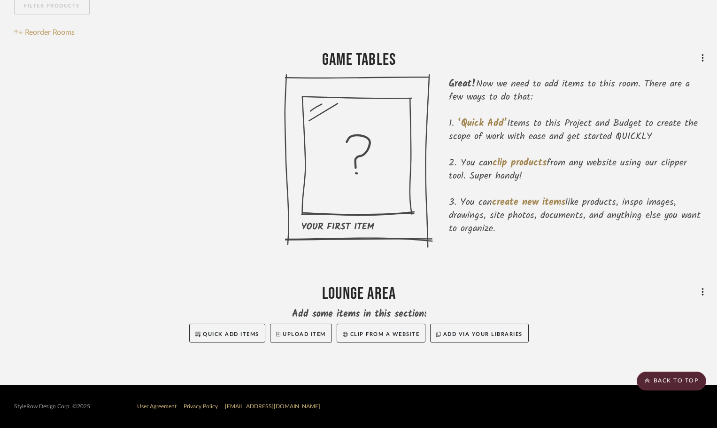
scroll to position [171, 0]
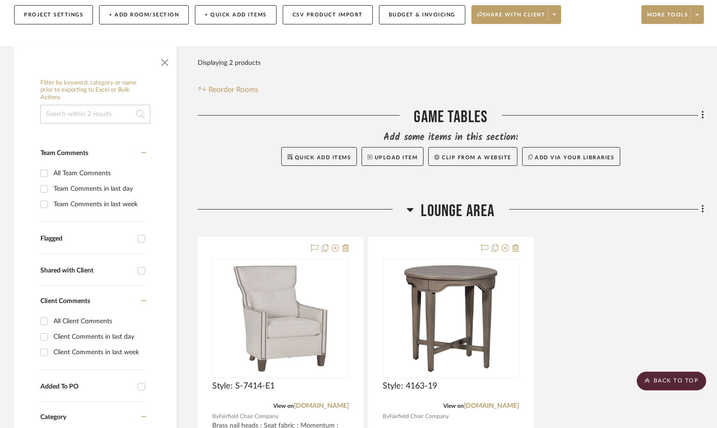
scroll to position [94, 0]
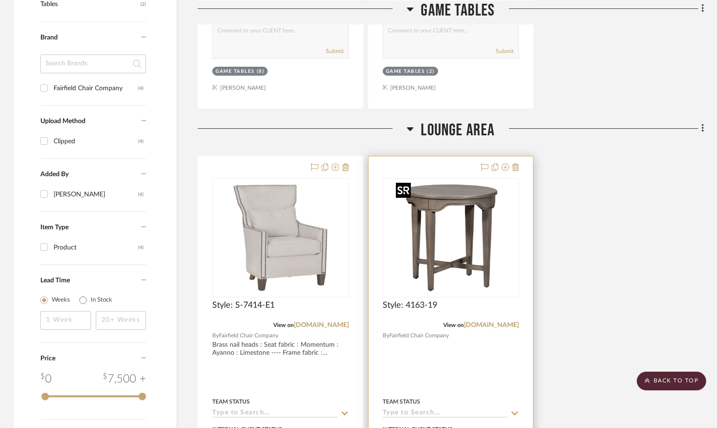
scroll to position [564, 0]
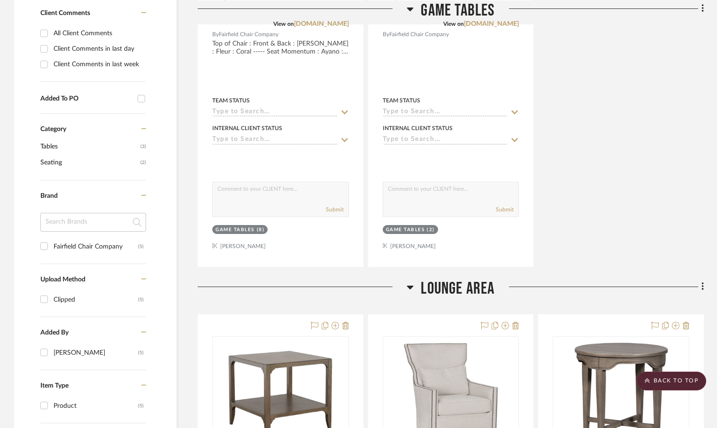
scroll to position [564, 0]
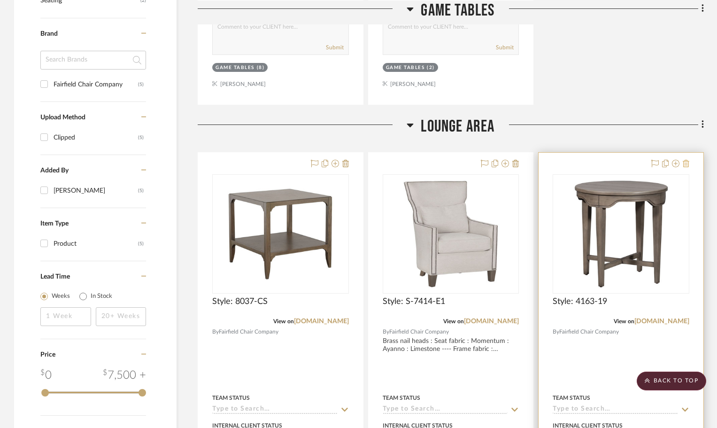
click at [686, 164] on icon at bounding box center [686, 164] width 7 height 8
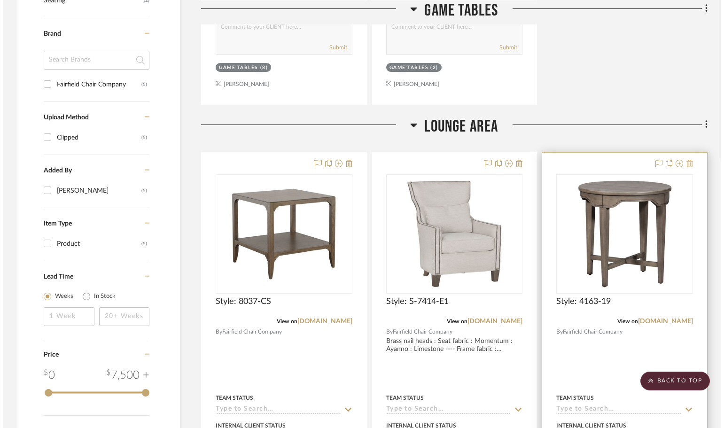
scroll to position [0, 0]
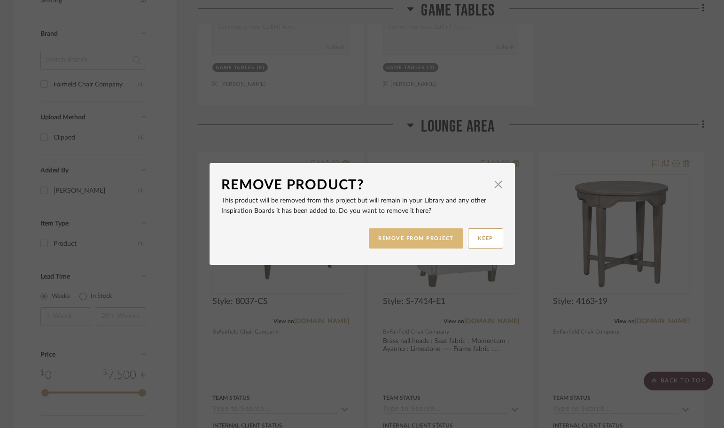
click at [421, 235] on button "REMOVE FROM PROJECT" at bounding box center [416, 238] width 94 height 20
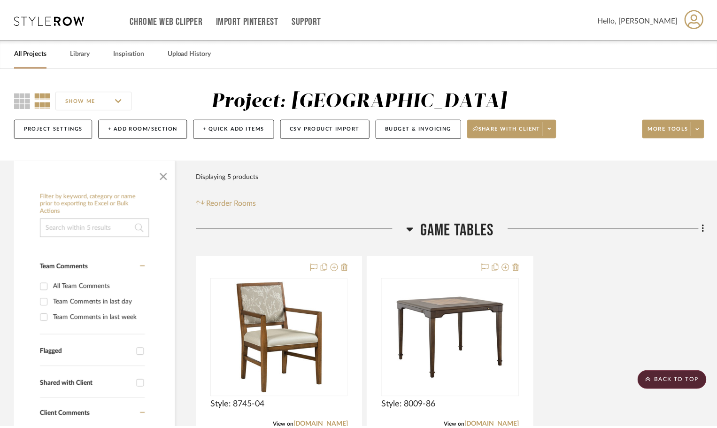
scroll to position [564, 0]
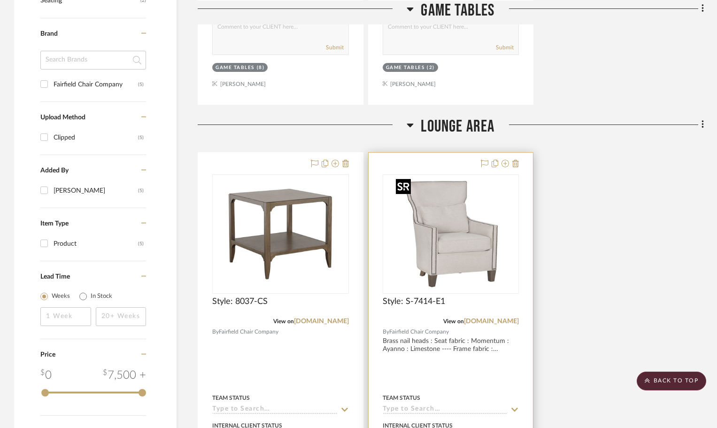
click at [460, 251] on img "0" at bounding box center [450, 233] width 117 height 117
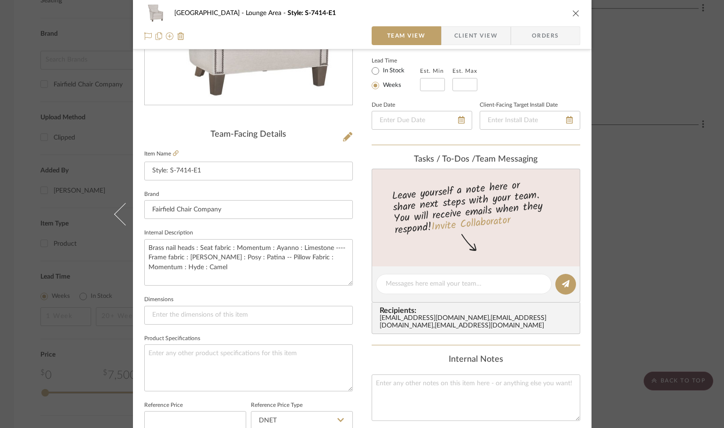
scroll to position [188, 0]
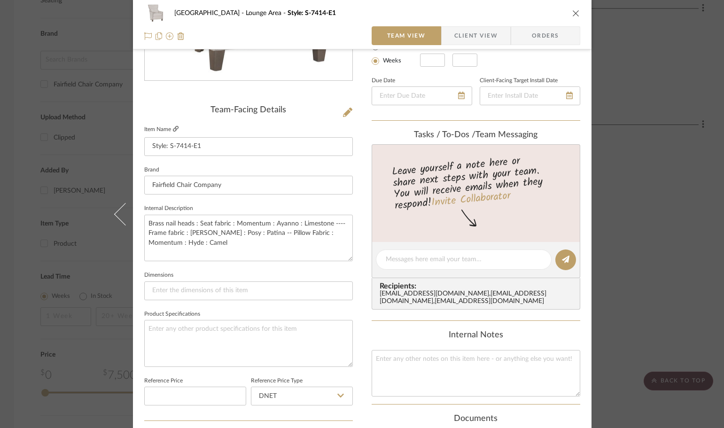
click at [173, 129] on icon at bounding box center [176, 129] width 6 height 6
click at [574, 9] on button "close" at bounding box center [576, 13] width 8 height 8
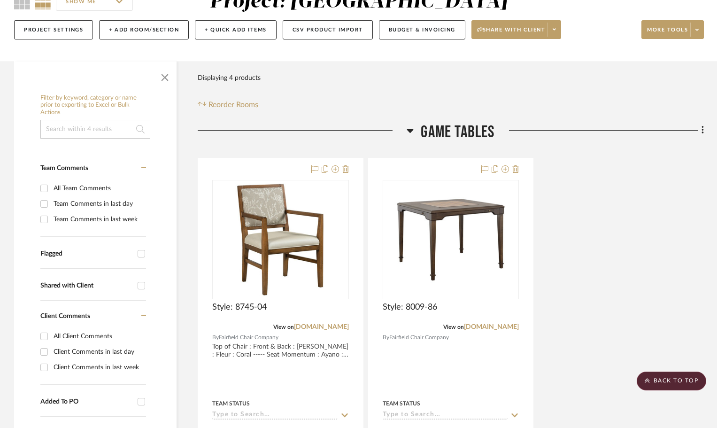
scroll to position [94, 0]
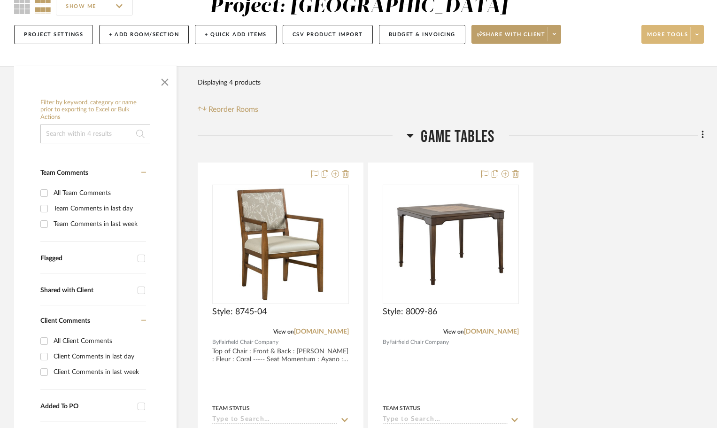
click at [695, 30] on span at bounding box center [696, 34] width 13 height 14
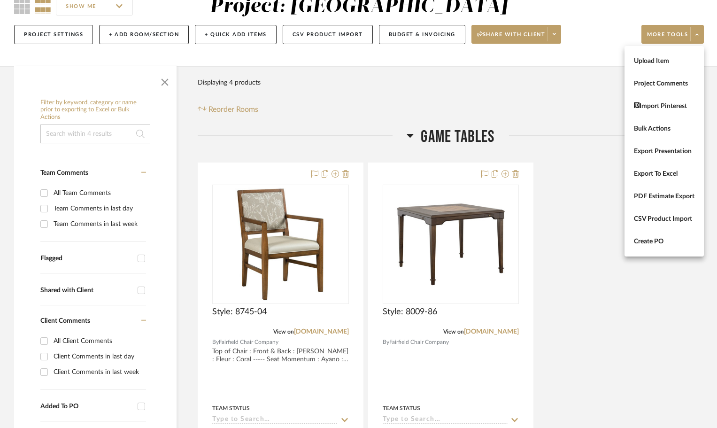
click at [697, 29] on div at bounding box center [358, 214] width 717 height 428
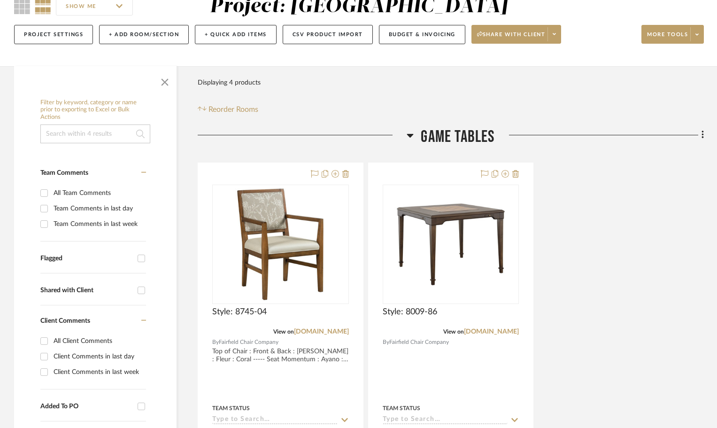
click at [400, 136] on div at bounding box center [302, 139] width 209 height 24
click at [409, 134] on icon at bounding box center [410, 136] width 7 height 4
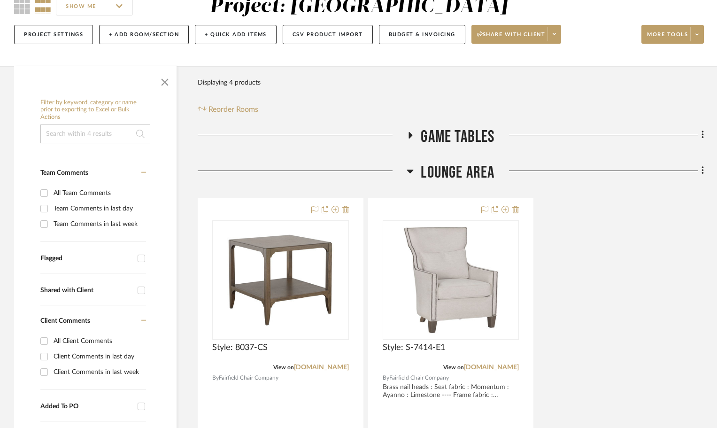
click at [415, 170] on h3 "Lounge Area" at bounding box center [451, 172] width 88 height 20
